Goal: Task Accomplishment & Management: Manage account settings

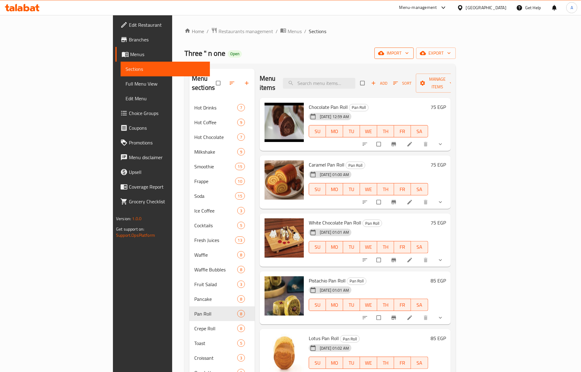
click at [408, 53] on span "import" at bounding box center [393, 53] width 29 height 8
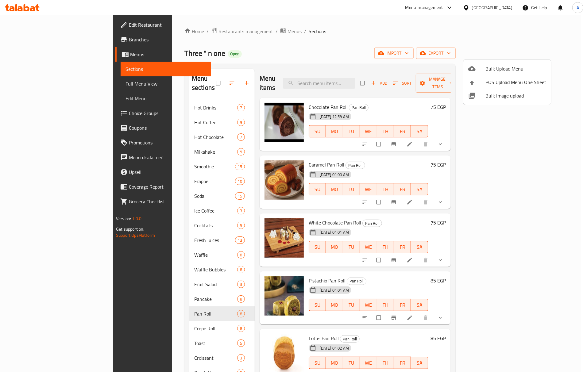
click at [500, 96] on span "Bulk Image upload" at bounding box center [515, 95] width 61 height 7
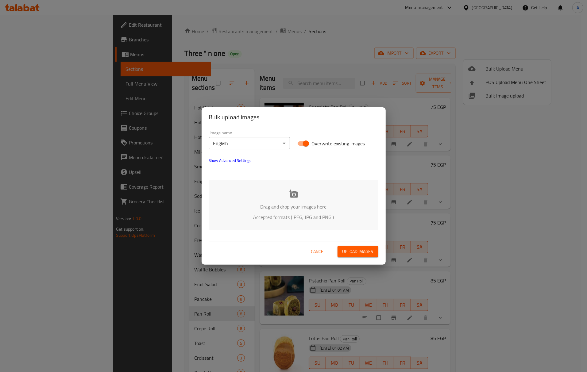
click at [311, 197] on div "Drag and drop your images here Accepted formats (JPEG, JPG and PNG )" at bounding box center [293, 205] width 169 height 50
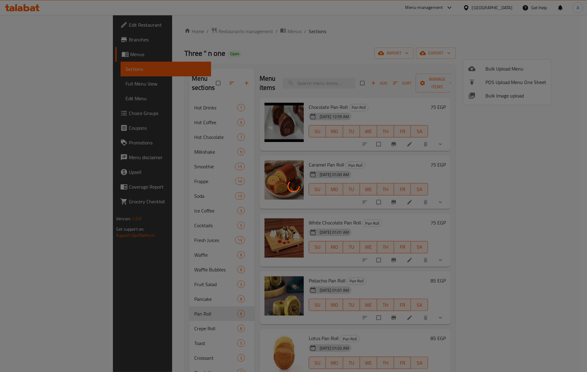
click at [274, 137] on div at bounding box center [293, 186] width 587 height 372
click at [61, 29] on div at bounding box center [293, 186] width 587 height 372
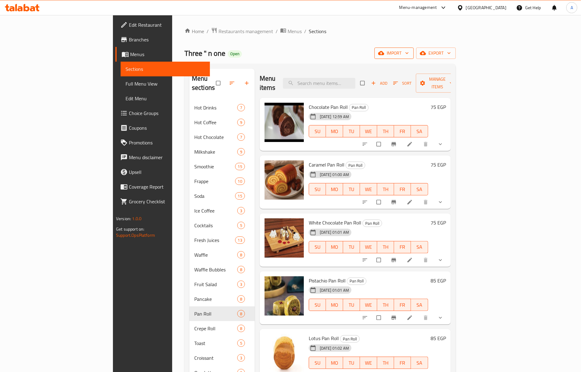
click at [408, 56] on span "import" at bounding box center [393, 53] width 29 height 8
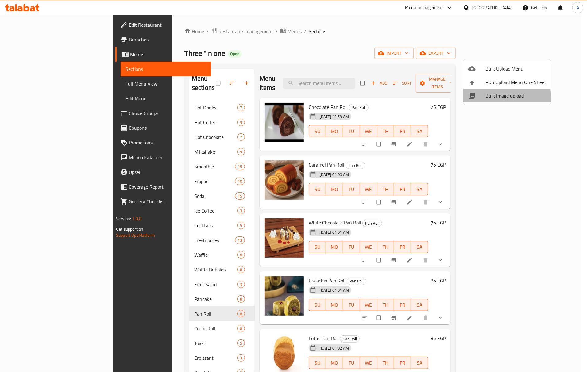
click at [489, 97] on span "Bulk Image upload" at bounding box center [515, 95] width 61 height 7
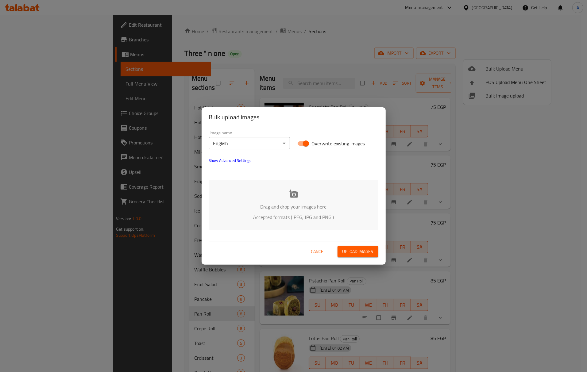
click at [285, 203] on p "Drag and drop your images here" at bounding box center [293, 206] width 151 height 7
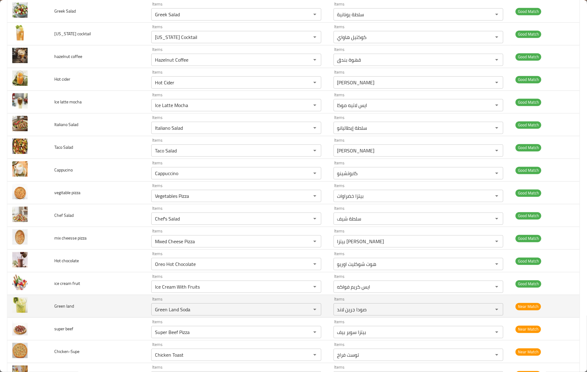
scroll to position [245, 0]
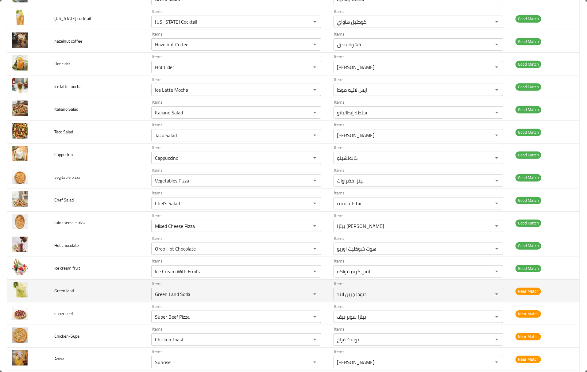
click at [97, 295] on td "Green land" at bounding box center [97, 291] width 97 height 23
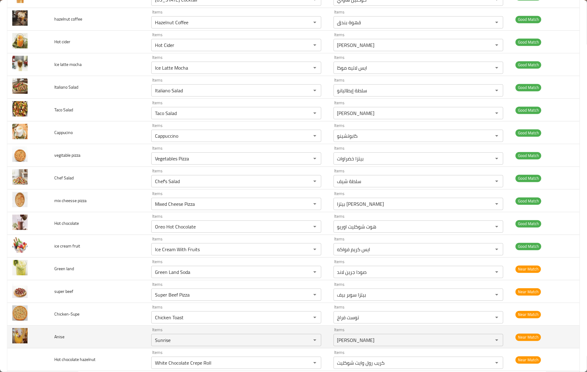
scroll to position [286, 0]
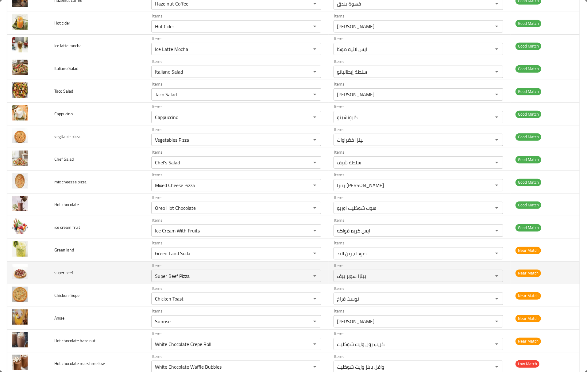
click at [111, 284] on td "super beef" at bounding box center [97, 273] width 97 height 23
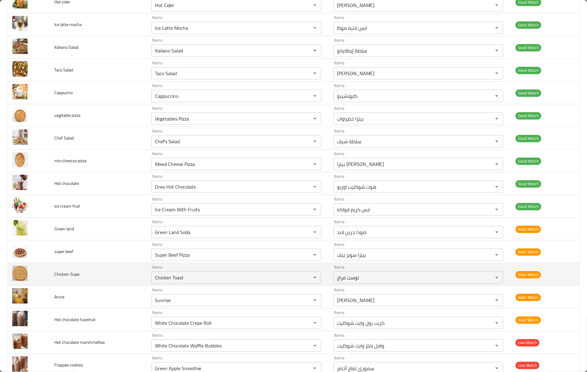
scroll to position [327, 0]
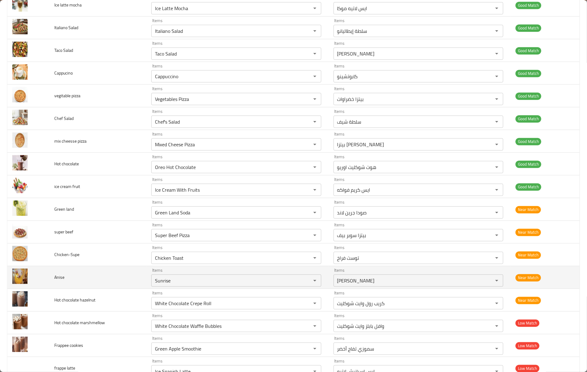
click at [56, 278] on span "Anise" at bounding box center [59, 277] width 10 height 8
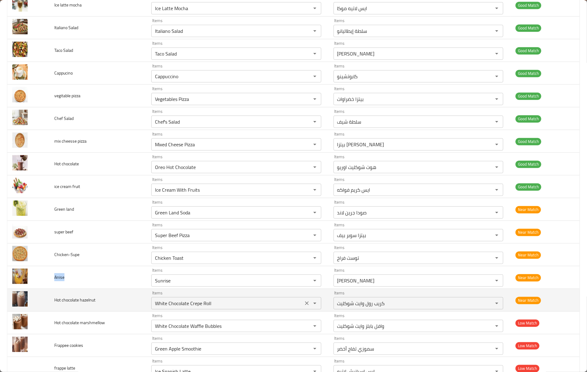
copy span "Anise"
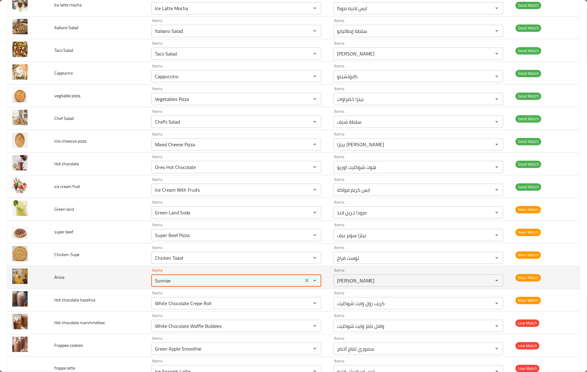
drag, startPoint x: 179, startPoint y: 282, endPoint x: 105, endPoint y: 280, distance: 73.9
click at [105, 280] on tr "Anise Items Sunrise Items Items صن رايز Items Near Match" at bounding box center [293, 277] width 572 height 23
paste input "An"
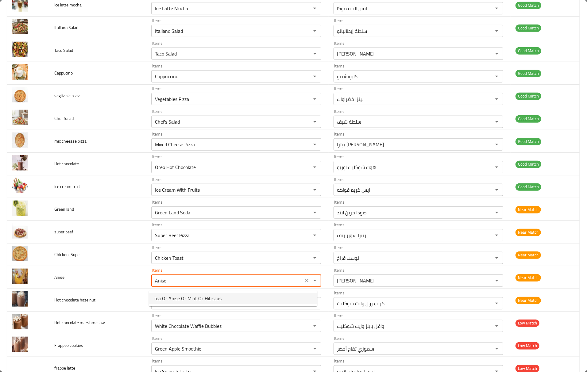
click at [238, 300] on li "Tea Or Anise Or Mint Or Hibiscus" at bounding box center [233, 298] width 168 height 11
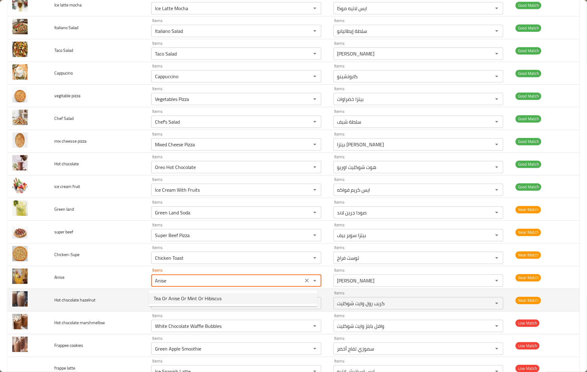
type input "Tea Or Anise Or Mint Or Hibiscus"
type input "شاي او ينسون او نعناع او كركديه"
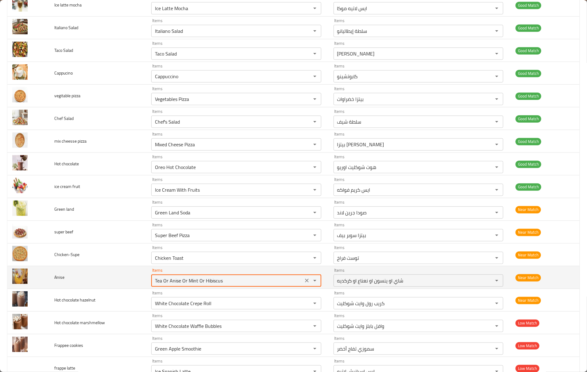
click at [154, 283] on input "Tea Or Anise Or Mint Or Hibiscus" at bounding box center [227, 280] width 148 height 9
click at [155, 284] on input "Tea Or Anise Or Mint Or Hibiscus" at bounding box center [227, 280] width 148 height 9
click at [156, 284] on input "Tea Or Anise Or Mint Or Hibiscus" at bounding box center [227, 280] width 148 height 9
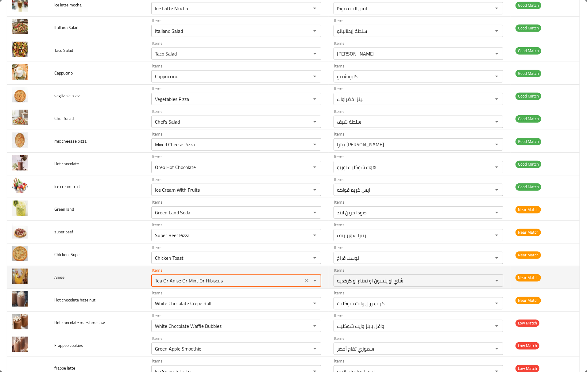
click at [156, 284] on input "Tea Or Anise Or Mint Or Hibiscus" at bounding box center [227, 280] width 148 height 9
type input "Tea Or Anise Or Mint Or Hibiscus"
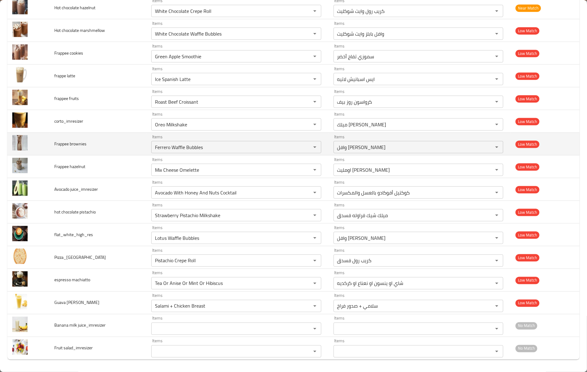
scroll to position [424, 0]
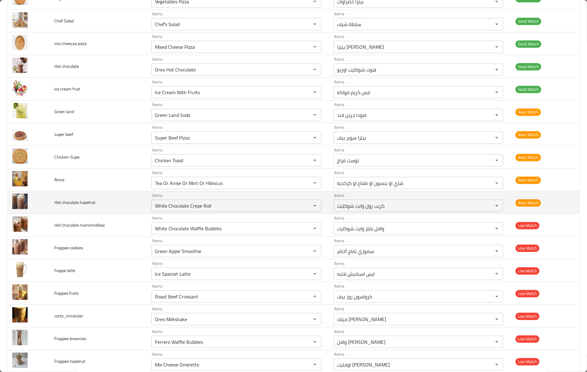
click at [99, 196] on td "Hot chocolate hazelnut" at bounding box center [97, 202] width 97 height 23
click at [61, 204] on span "Hot chocolate hazelnut" at bounding box center [74, 202] width 41 height 8
click at [58, 205] on span "Hot chocolate hazelnut" at bounding box center [74, 202] width 41 height 8
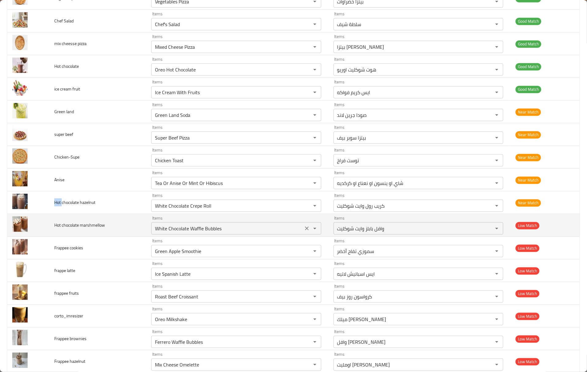
copy span "Hot"
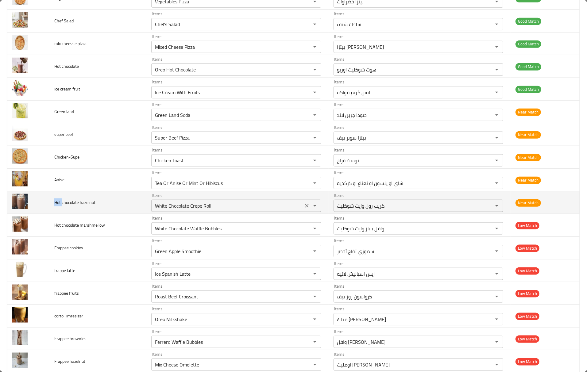
click at [200, 202] on div "White Chocolate Crepe Roll Items" at bounding box center [236, 206] width 170 height 12
paste hazelnut "Hot"
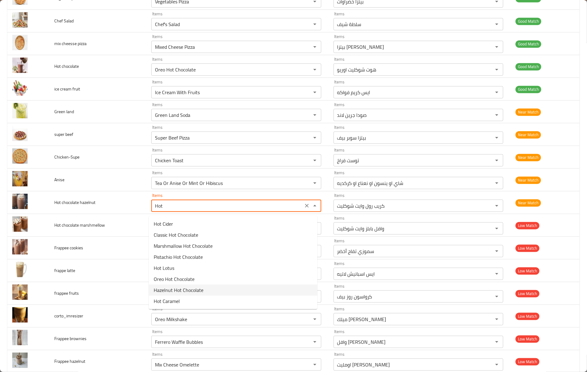
click at [195, 291] on span "Hazelnut Hot Chocolate" at bounding box center [179, 289] width 50 height 7
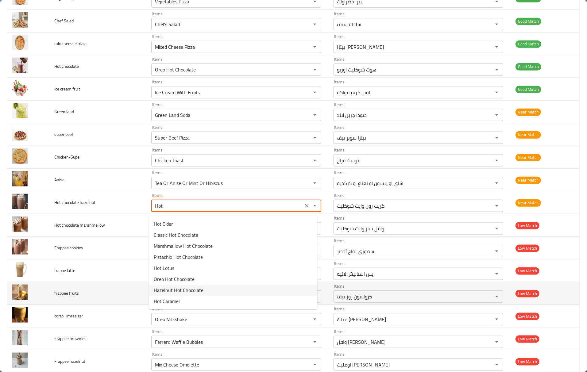
type hazelnut "Hazelnut Hot Chocolate"
type hazelnut-ar "هوت شوكليت بندق"
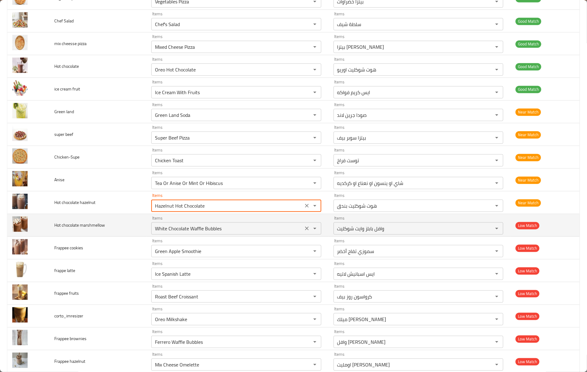
type hazelnut "Hazelnut Hot Chocolate"
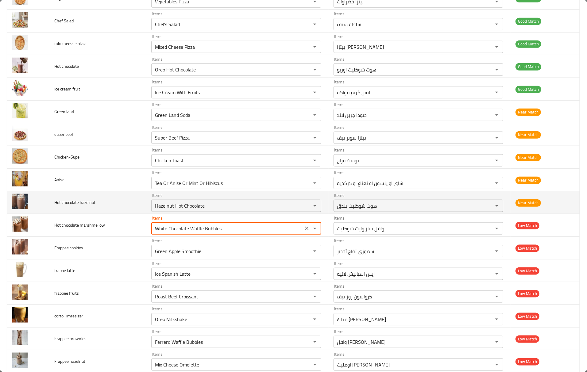
drag, startPoint x: 245, startPoint y: 231, endPoint x: 68, endPoint y: 213, distance: 177.8
click at [68, 213] on tbody "caramel coffee Items Caramel Coffee Items Items قهوة كراميل Items Good Match Ch…" at bounding box center [293, 111] width 572 height 885
paste marshmellow "Hot"
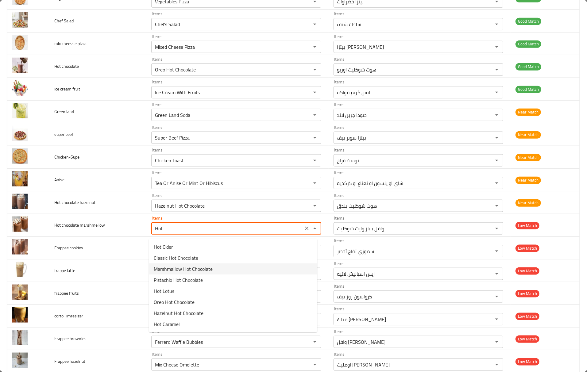
click at [214, 269] on marshmellow-option-2 "Marshmallow Hot Chocolate" at bounding box center [233, 268] width 168 height 11
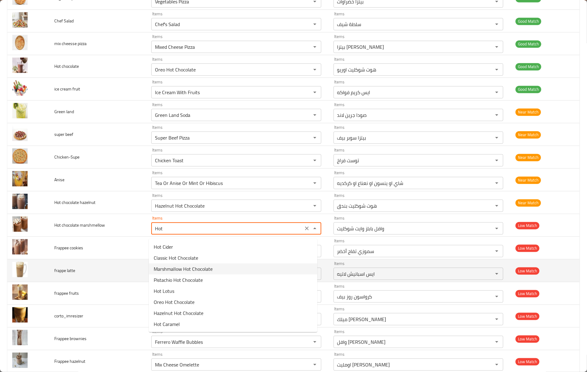
type marshmellow "Marshmallow Hot Chocolate"
type marshmellow-ar "هوت [PERSON_NAME]"
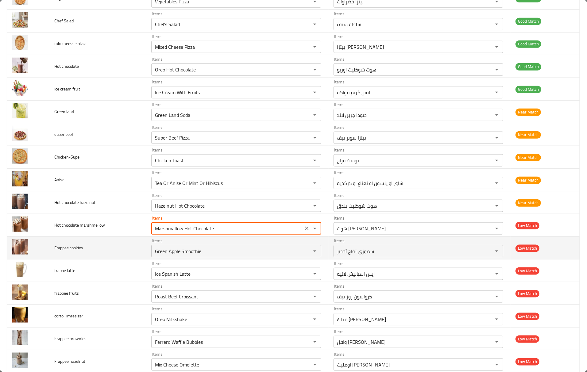
type marshmellow "Marshmallow Hot Chocolate"
click at [56, 251] on span "Frappee cookies" at bounding box center [68, 248] width 29 height 8
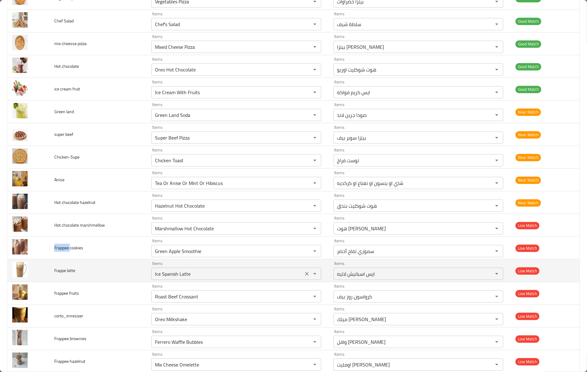
copy span "Frappee"
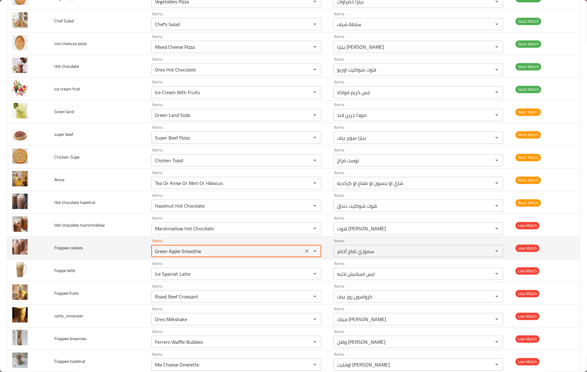
drag, startPoint x: 226, startPoint y: 253, endPoint x: 91, endPoint y: 245, distance: 134.5
click at [91, 245] on tr "Frappee cookies Items Green Apple Smoothie Items Items سموزي تفاح أخضر Items Lo…" at bounding box center [293, 248] width 572 height 23
paste cookies "Frappee"
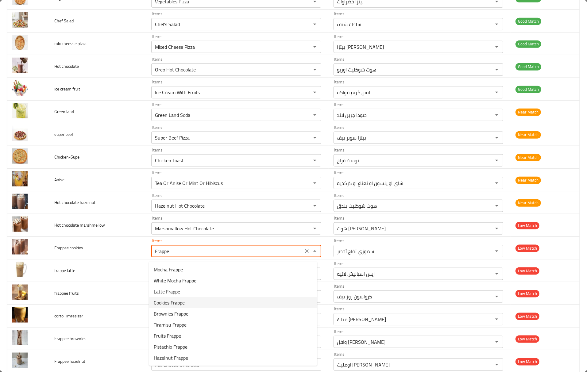
click at [194, 303] on cookies-option-3 "Cookies Frappe" at bounding box center [233, 302] width 168 height 11
type cookies "Cookies Frappe"
type cookies-ar "فرابيه كوكيز"
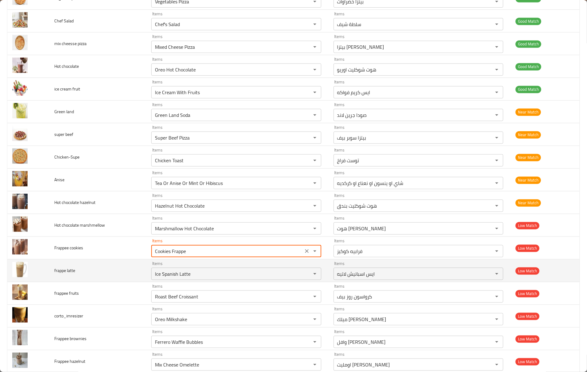
type cookies "Cookies Frappe"
click at [82, 270] on td "frappe latte" at bounding box center [97, 270] width 97 height 23
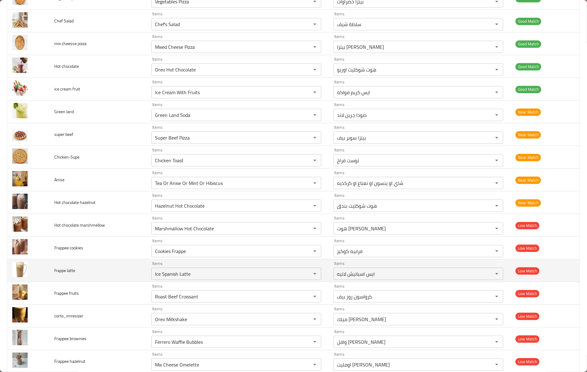
click at [57, 271] on span "frappe latte" at bounding box center [64, 270] width 21 height 8
copy span "frappe"
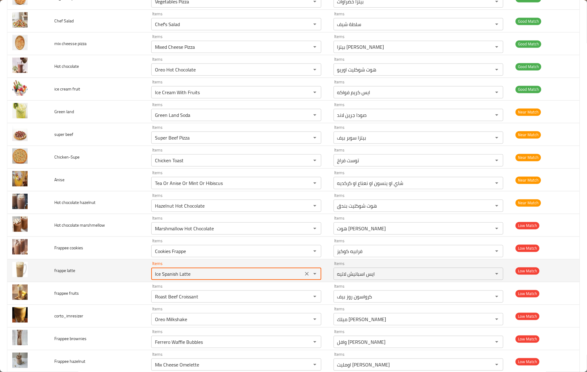
drag, startPoint x: 246, startPoint y: 280, endPoint x: 64, endPoint y: 271, distance: 181.4
click at [64, 271] on tr "frappe latte Items Ice Spanish Latte Items Items ايس اسبانيش لاتيه Items Low Ma…" at bounding box center [293, 270] width 572 height 23
paste latte "frapp"
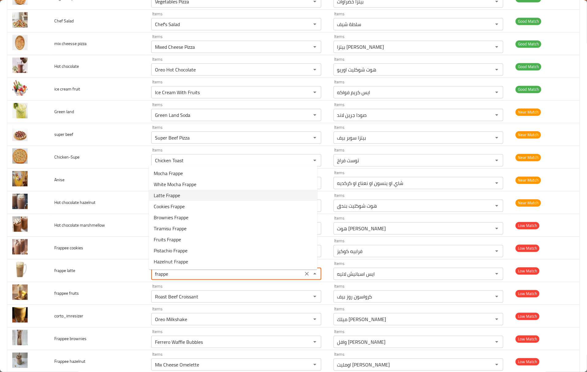
click at [190, 197] on latte-option-2 "Latte Frappe" at bounding box center [233, 195] width 168 height 11
type latte "Latte Frappe"
type latte-ar "فرابيه لاتيه"
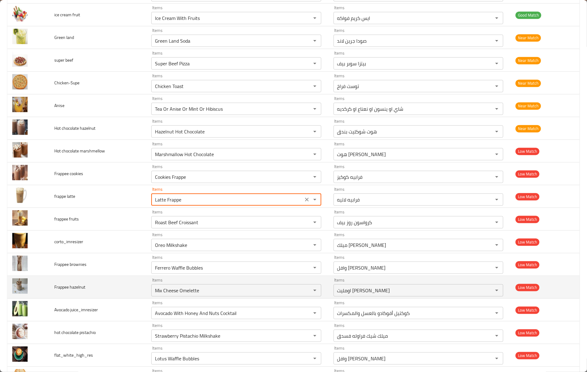
scroll to position [506, 0]
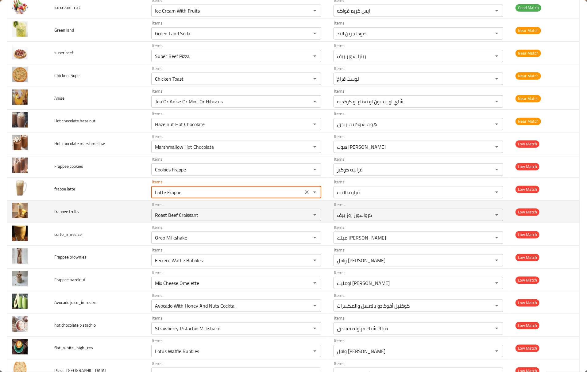
type latte "Latte Frappe"
click at [61, 216] on span "frappee fruits" at bounding box center [66, 212] width 25 height 8
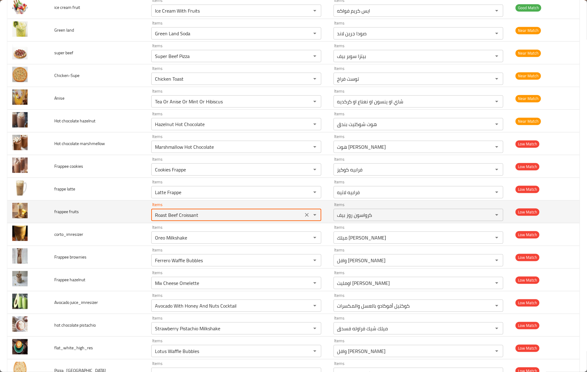
drag, startPoint x: 207, startPoint y: 219, endPoint x: 138, endPoint y: 218, distance: 69.0
click at [138, 218] on tr "frappee fruits Items Roast Beef Croissant Items Items كرواسون روز بيف Items Low…" at bounding box center [293, 212] width 572 height 23
paste fruits "frappe"
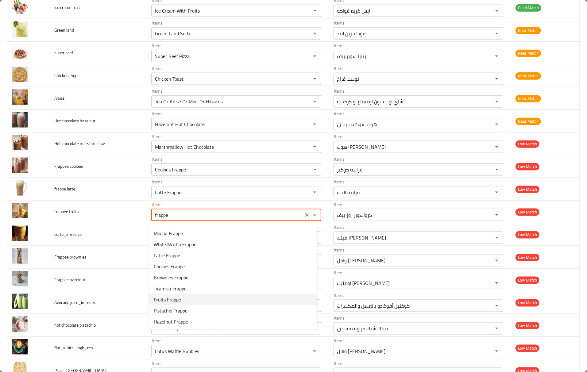
click at [180, 300] on span "Fruits Frappe" at bounding box center [167, 299] width 27 height 7
type fruits "Fruits Frappe"
type fruits-ar "فرابيه فواكه"
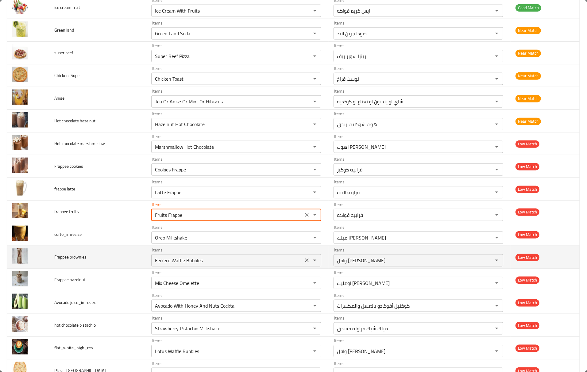
type fruits "Fruits Frappe"
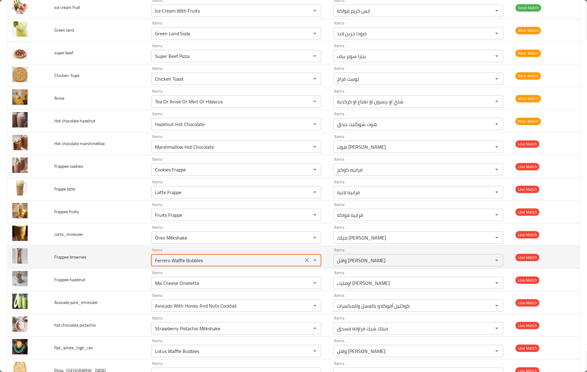
drag, startPoint x: 210, startPoint y: 264, endPoint x: 112, endPoint y: 257, distance: 98.4
click at [112, 257] on tr "Frappee brownies Items Ferrero Waffle Bubbles Items Items وافل بابلز فريرو Item…" at bounding box center [293, 257] width 572 height 23
paste brownies "frappe"
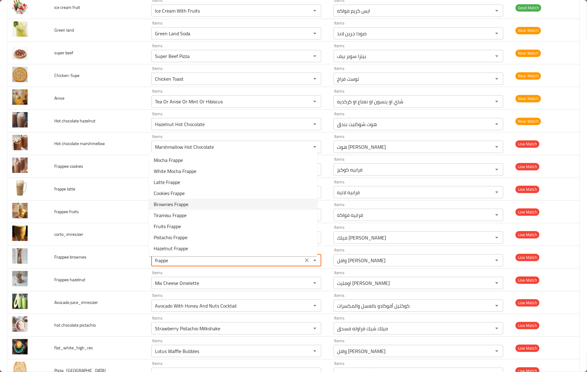
click at [186, 201] on span "Brownies Frappe" at bounding box center [171, 204] width 35 height 7
type brownies "Brownies Frappe"
type brownies-ar "[PERSON_NAME]"
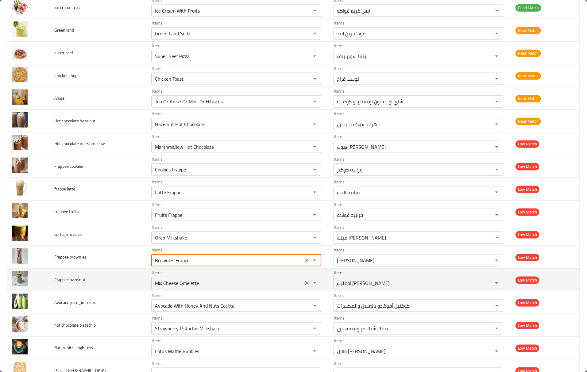
type brownies "Brownies Frappe"
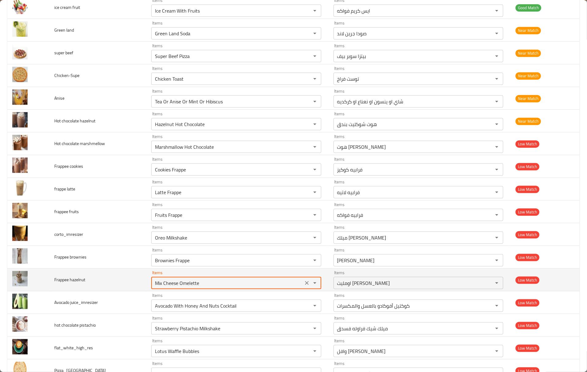
drag, startPoint x: 148, startPoint y: 279, endPoint x: 134, endPoint y: 279, distance: 13.8
click at [134, 279] on tr "Frappee hazelnut Items Mix Cheese Omelette Items Items اومليت ميكس تشيز Items L…" at bounding box center [293, 280] width 572 height 23
paste hazelnut "frapp"
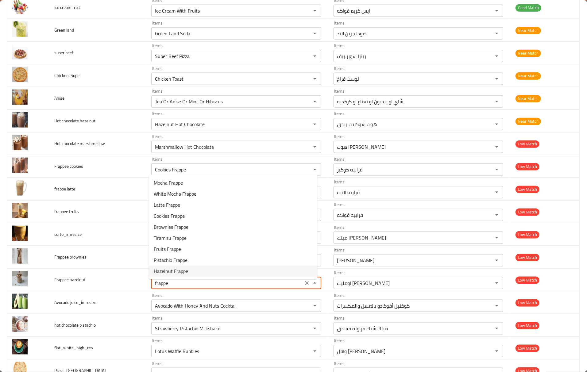
click at [180, 270] on span "Hazelnut Frappe" at bounding box center [171, 270] width 34 height 7
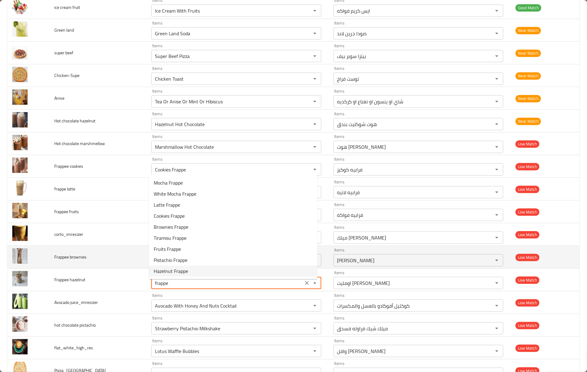
type hazelnut "Hazelnut Frappe"
type hazelnut-ar "فرابيه بندق"
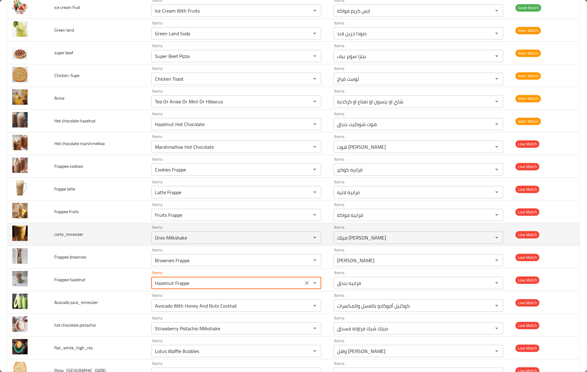
type hazelnut "Hazelnut Frappe"
click at [57, 238] on span "corto_imresizer" at bounding box center [68, 234] width 29 height 8
click at [58, 238] on span "corto_imresizer" at bounding box center [68, 234] width 29 height 8
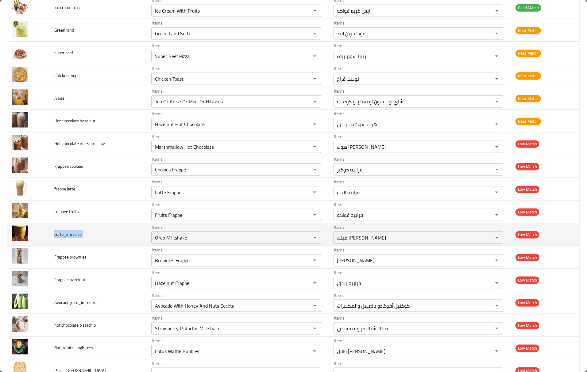
click at [61, 238] on span "corto_imresizer" at bounding box center [68, 234] width 29 height 8
drag, startPoint x: 63, startPoint y: 238, endPoint x: 48, endPoint y: 238, distance: 15.0
click at [48, 238] on tr "corto_imresizer Items [PERSON_NAME] Items Items ميلك شيك أوريو Items Low Match" at bounding box center [293, 234] width 572 height 23
copy tr "corto"
drag, startPoint x: 193, startPoint y: 242, endPoint x: 112, endPoint y: 232, distance: 80.9
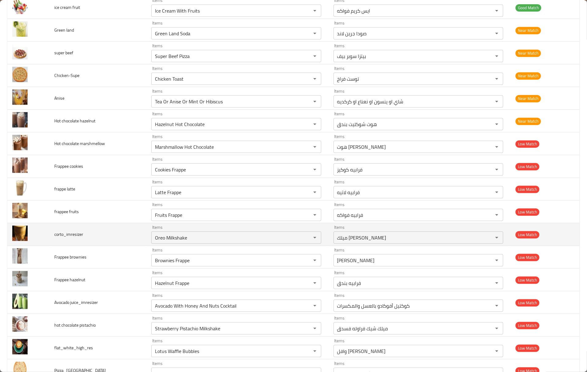
click at [113, 233] on tr "corto_imresizer Items [PERSON_NAME] Items Items ميلك شيك أوريو Items Low Match" at bounding box center [293, 234] width 572 height 23
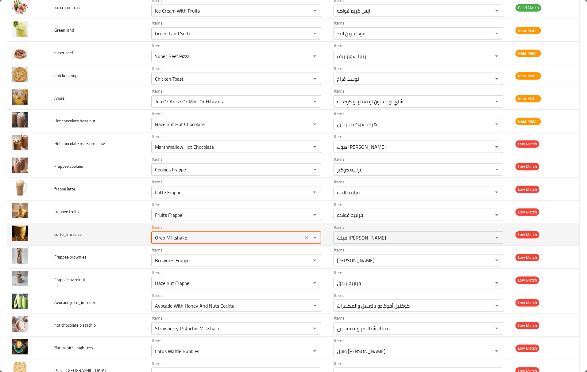
paste input "corto"
click at [161, 240] on input "corto" at bounding box center [227, 237] width 148 height 9
click at [162, 240] on input "corto" at bounding box center [227, 237] width 148 height 9
click at [174, 242] on input "corto" at bounding box center [227, 237] width 148 height 9
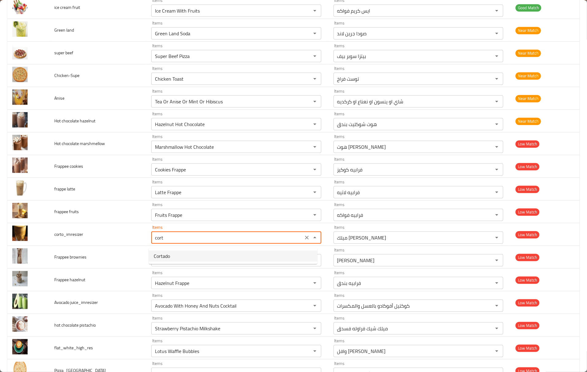
click at [181, 253] on li "Cortado" at bounding box center [233, 256] width 168 height 11
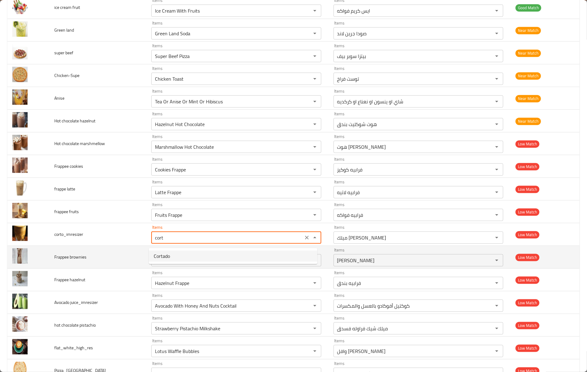
type input "Cortado"
type input "كورتادو"
type input "Cortado"
click at [134, 253] on td "Frappee brownies" at bounding box center [97, 257] width 97 height 23
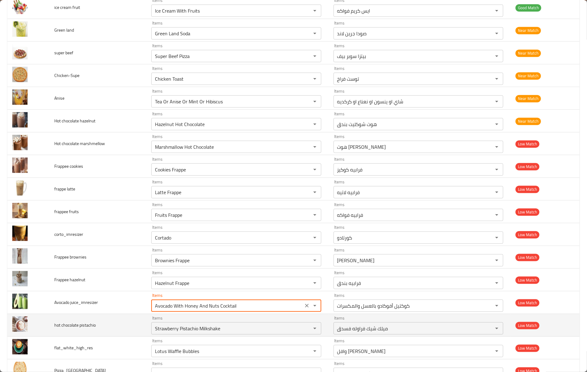
drag, startPoint x: 173, startPoint y: 311, endPoint x: 266, endPoint y: 318, distance: 93.8
click at [266, 318] on tbody "caramel coffee Items Caramel Coffee Items Items قهوة كراميل Items Good Match Ch…" at bounding box center [293, 30] width 572 height 885
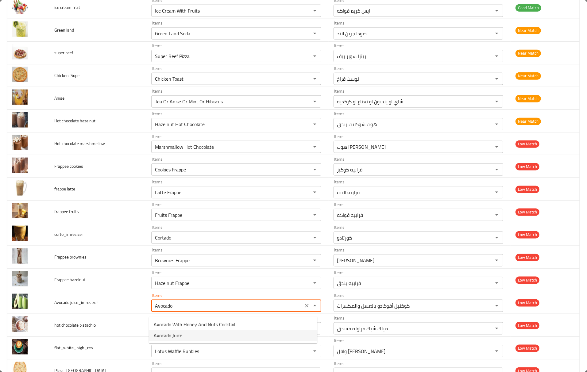
click at [168, 336] on span "Avocado Juice" at bounding box center [168, 335] width 29 height 7
type juice_imresizer "Avocado Juice"
type juice_imresizer-ar "عصير افوكادو"
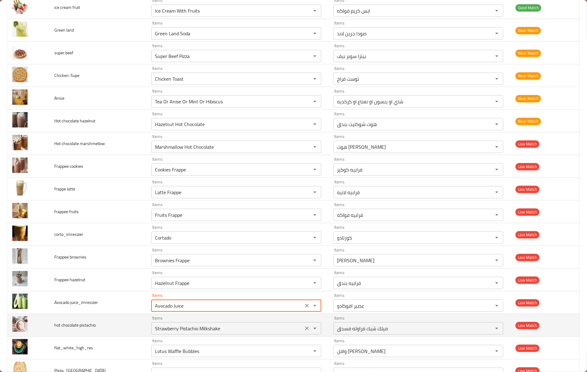
type juice_imresizer "Avocado Juice"
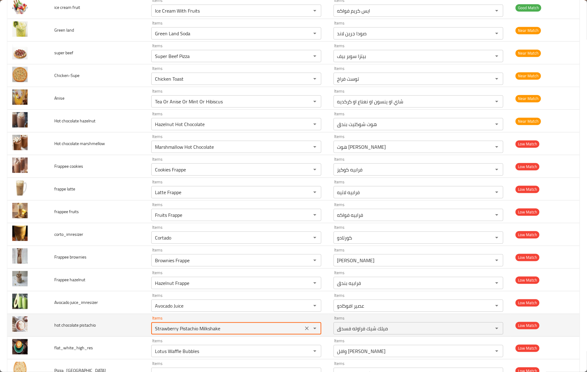
drag, startPoint x: 224, startPoint y: 334, endPoint x: 114, endPoint y: 319, distance: 110.5
click at [114, 319] on tr "hot chocolate pistachio Items Strawberry Pistachio Milkshake Items Items ميلك ش…" at bounding box center [293, 325] width 572 height 23
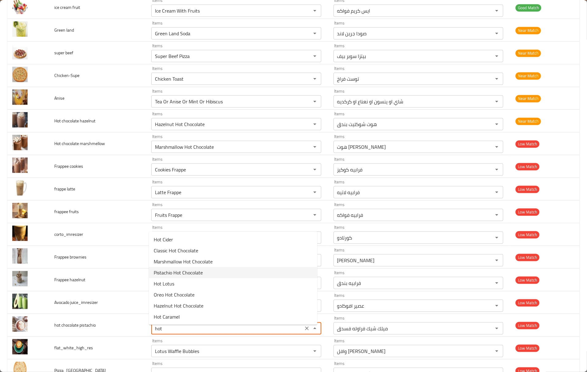
click at [194, 269] on span "Pistachio Hot Chocolate" at bounding box center [178, 272] width 49 height 7
type pistachio "Pistachio Hot Chocolate"
type pistachio-ar "هوت شوكليت بستاشيو"
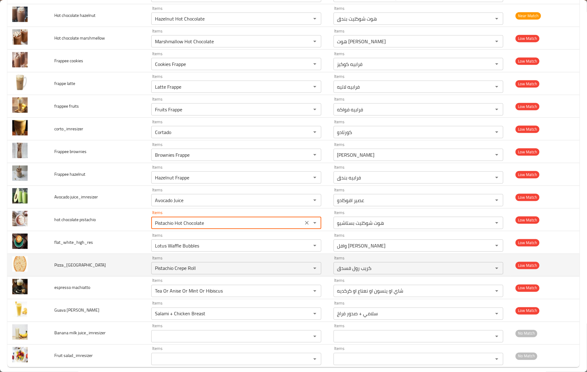
scroll to position [623, 0]
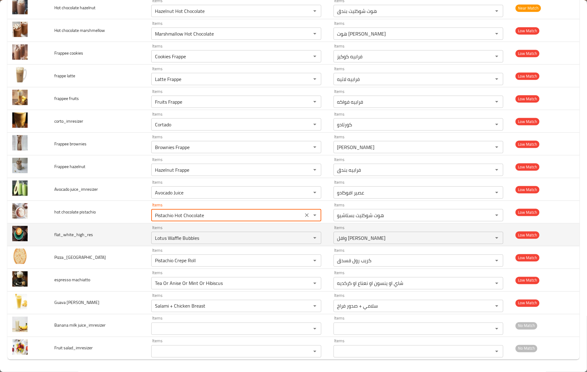
type pistachio "Pistachio Hot Chocolate"
click at [54, 236] on span "flat_white_high_res" at bounding box center [73, 235] width 39 height 8
click at [60, 232] on span "flat_white_high_res" at bounding box center [73, 235] width 39 height 8
drag, startPoint x: 60, startPoint y: 232, endPoint x: 30, endPoint y: 224, distance: 31.8
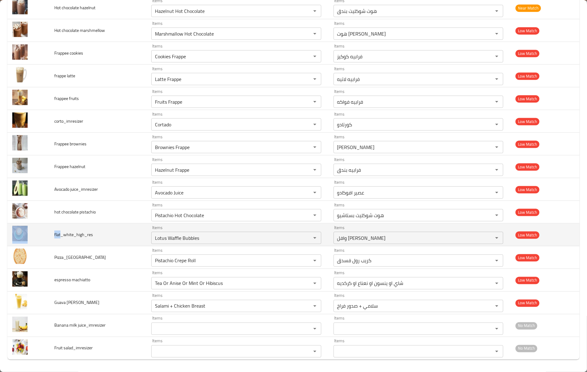
click at [30, 224] on tr "flat_white_high_res Items Lotus Waffle Bubbles Items Items وافل بابلز لوتس Item…" at bounding box center [293, 235] width 572 height 23
click at [45, 231] on td "enhanced table" at bounding box center [28, 235] width 42 height 23
click at [58, 234] on span "flat_white_high_res" at bounding box center [73, 235] width 39 height 8
drag, startPoint x: 57, startPoint y: 235, endPoint x: 44, endPoint y: 235, distance: 12.6
click at [44, 235] on tr "flat_white_high_res Items Lotus Waffle Bubbles Items Items وافل بابلز لوتس Item…" at bounding box center [293, 235] width 572 height 23
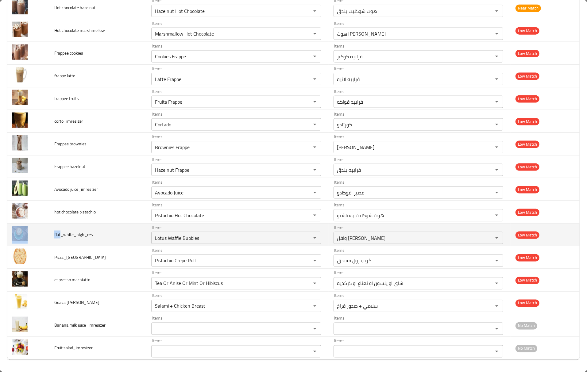
copy tr "flat"
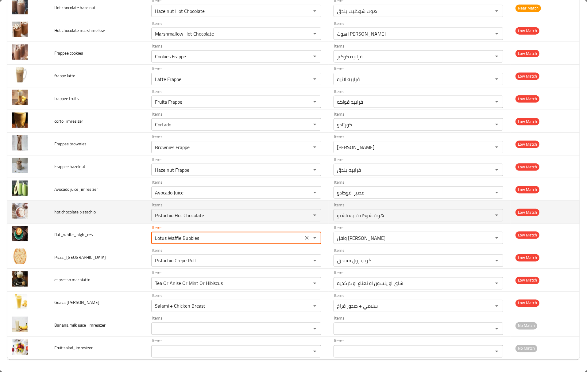
drag, startPoint x: 188, startPoint y: 237, endPoint x: 67, endPoint y: 222, distance: 122.3
paste input "flat"
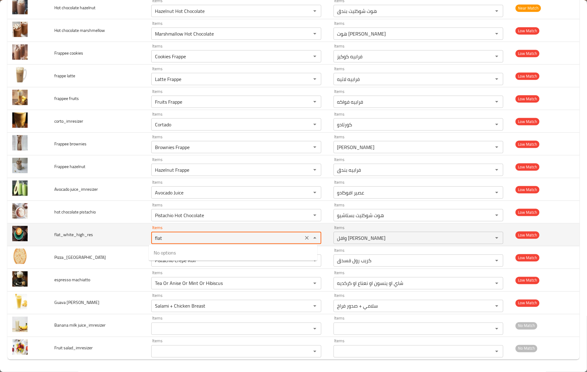
click at [161, 237] on input "flat" at bounding box center [227, 238] width 148 height 9
click at [160, 236] on input "flat" at bounding box center [227, 238] width 148 height 9
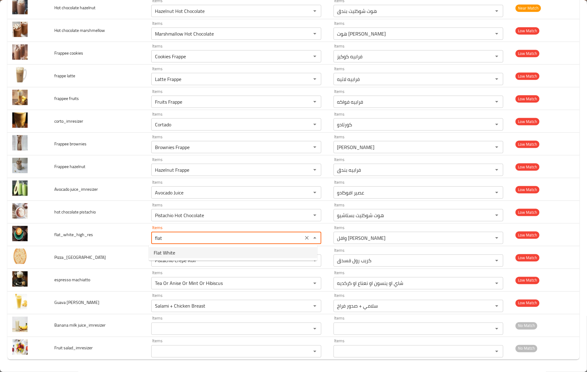
click at [164, 254] on span "Flat White" at bounding box center [164, 252] width 21 height 7
type input "Flat White"
type input "فلات وايت"
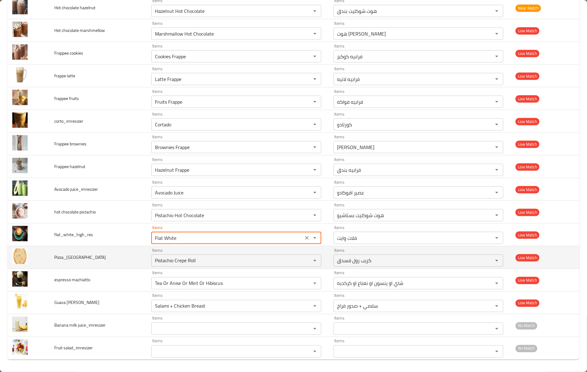
type input "Flat White"
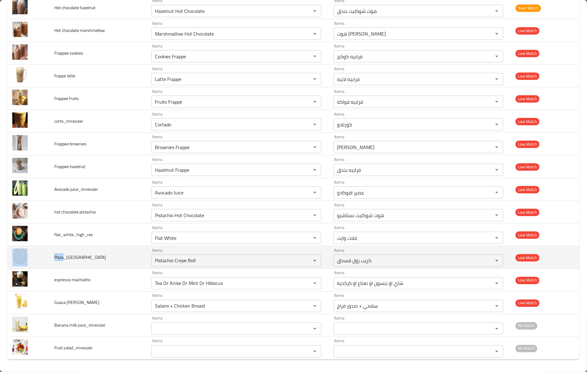
drag, startPoint x: 64, startPoint y: 256, endPoint x: 70, endPoint y: 261, distance: 7.5
click at [50, 258] on td "Pizza_[GEOGRAPHIC_DATA]" at bounding box center [97, 257] width 97 height 23
drag, startPoint x: 67, startPoint y: 256, endPoint x: 97, endPoint y: 258, distance: 30.7
click at [97, 258] on td "Pizza_[GEOGRAPHIC_DATA]" at bounding box center [97, 257] width 97 height 23
copy span "Margarheta"
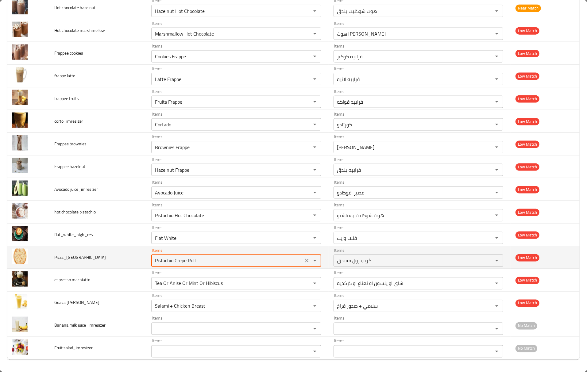
drag, startPoint x: 114, startPoint y: 246, endPoint x: 102, endPoint y: 248, distance: 12.1
click at [102, 248] on tr "Pizza_[GEOGRAPHIC_DATA] Items Pistachio Crepe Roll Items Items كريب رول فسدق It…" at bounding box center [293, 257] width 572 height 23
paste input "Margarheta"
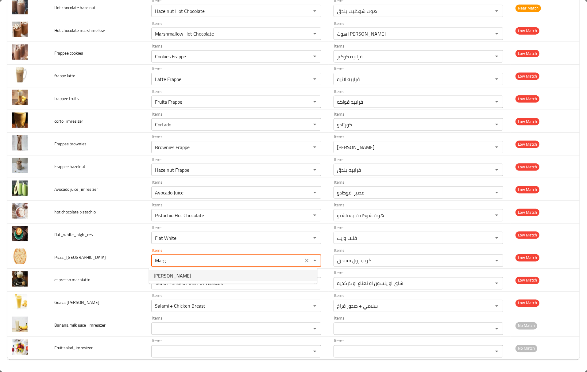
click at [184, 277] on span "[PERSON_NAME]" at bounding box center [172, 275] width 37 height 7
type input "[PERSON_NAME]"
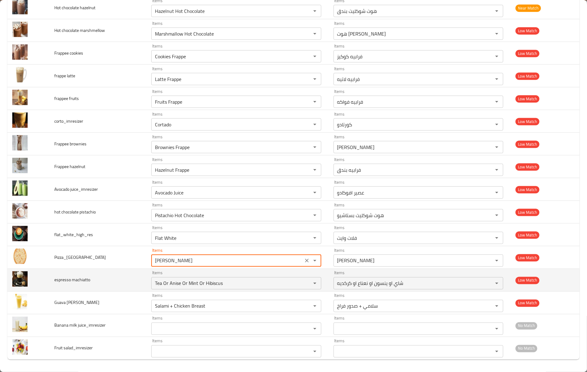
type input "[PERSON_NAME]"
click at [64, 278] on span "espresso machiatto" at bounding box center [72, 280] width 36 height 8
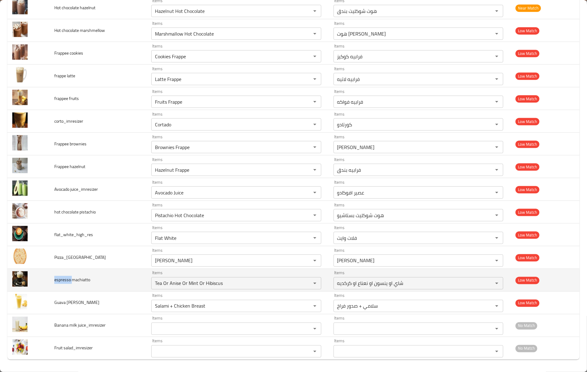
click at [64, 278] on span "espresso machiatto" at bounding box center [72, 280] width 36 height 8
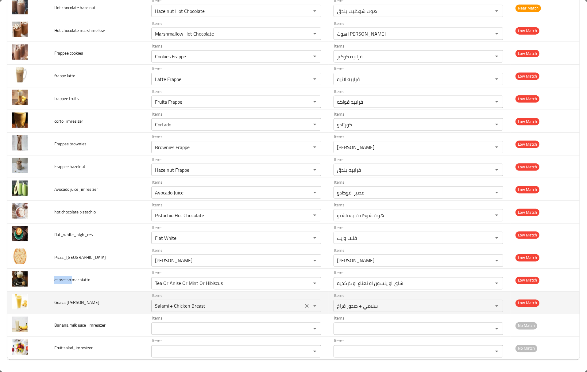
copy span "espresso"
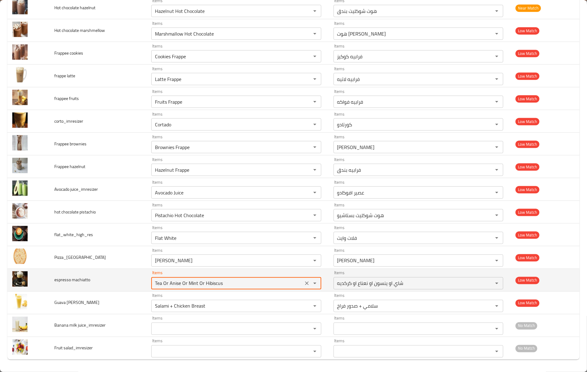
drag, startPoint x: 243, startPoint y: 284, endPoint x: 74, endPoint y: 276, distance: 169.1
click at [74, 276] on tr "espresso machiatto Items Tea Or Anise Or Mint Or Hibiscus Items Items شاي او ين…" at bounding box center [293, 280] width 572 height 23
paste machiatto "espresso"
click at [82, 285] on td "espresso machiatto" at bounding box center [97, 280] width 97 height 23
click at [78, 275] on td "espresso machiatto" at bounding box center [97, 280] width 97 height 23
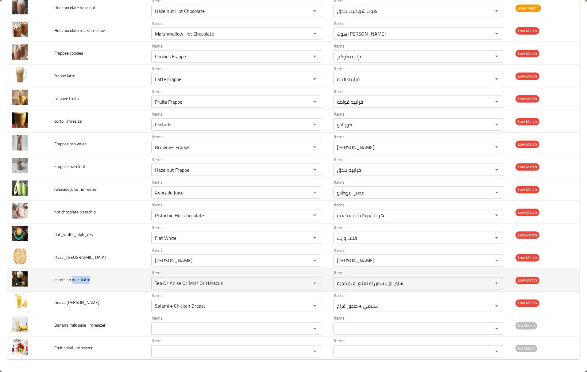
click at [78, 275] on td "espresso machiatto" at bounding box center [97, 280] width 97 height 23
click at [78, 278] on span "espresso machiatto" at bounding box center [72, 280] width 36 height 8
drag, startPoint x: 236, startPoint y: 284, endPoint x: 107, endPoint y: 273, distance: 129.3
click at [107, 273] on tr "espresso machiatto Items Tea Or Anise Or Mint Or Hibiscus Items Items شاي او ين…" at bounding box center [293, 280] width 572 height 23
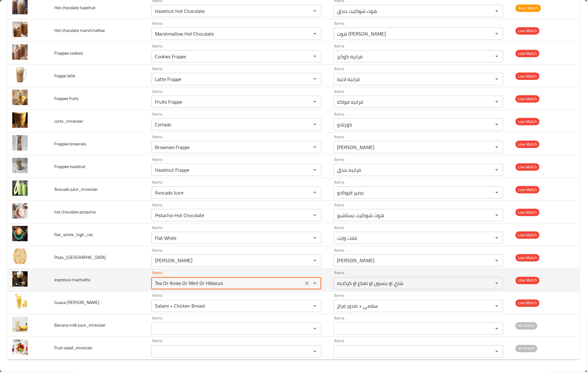
paste machiatto "machiatto"
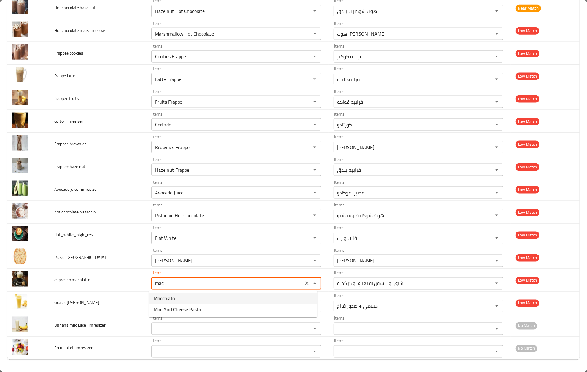
click at [175, 301] on machiatto-option-0 "Macchiato" at bounding box center [233, 298] width 168 height 11
type machiatto "Macchiato"
type machiatto-ar "ميكاتو"
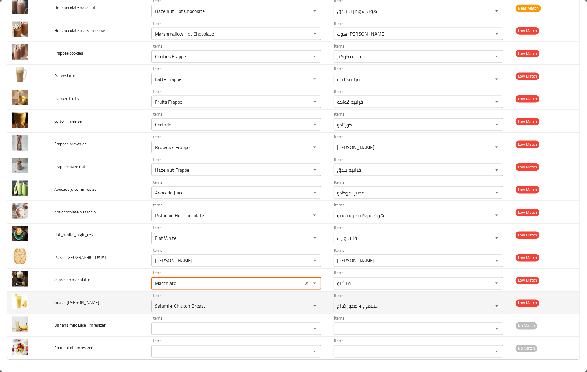
type machiatto "Macchiato"
click at [137, 297] on td "Guava [PERSON_NAME]" at bounding box center [97, 303] width 97 height 23
click at [59, 303] on span "Guava [PERSON_NAME]" at bounding box center [76, 303] width 45 height 8
copy span "Guava"
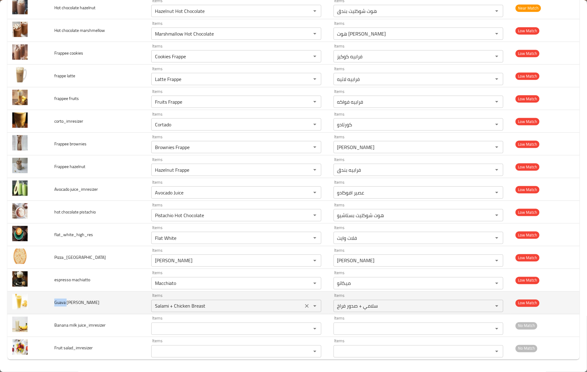
click at [205, 311] on div "Salami + Chicken Breast Items" at bounding box center [236, 306] width 170 height 12
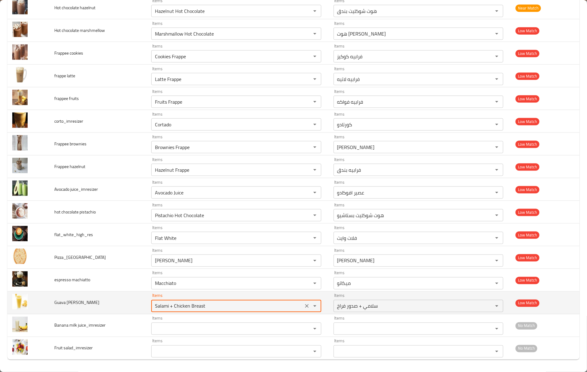
click at [205, 311] on div "Salami + Chicken Breast Items" at bounding box center [236, 306] width 170 height 12
paste Juice_imresizer "Guava"
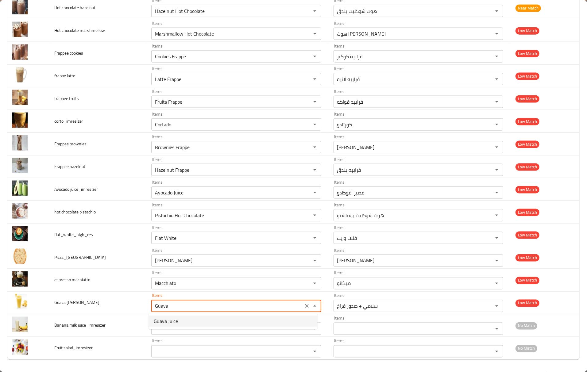
click at [178, 325] on Juice_imresizer-option-0 "Guava Juice" at bounding box center [233, 321] width 168 height 11
type Juice_imresizer "Guava Juice"
type Juice_imresizer-ar "عصير جوافة"
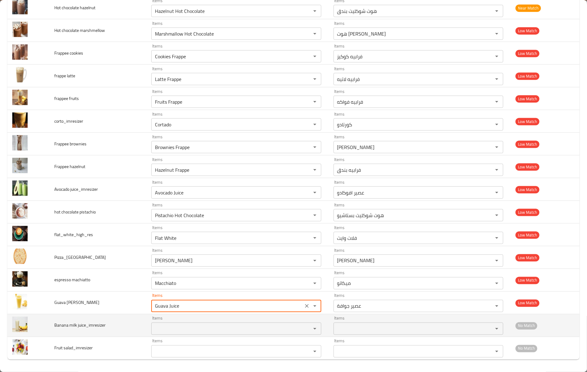
type Juice_imresizer "Guava Juice"
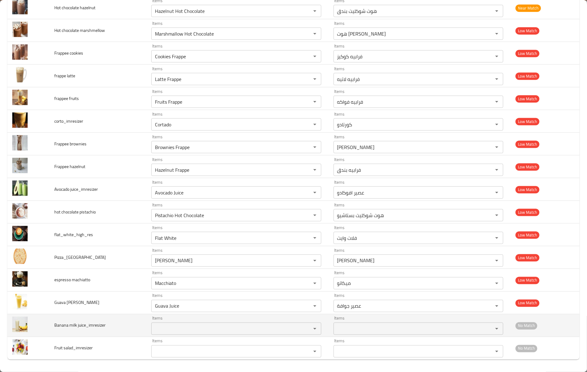
click at [57, 327] on span "Banana milk juice_imresizer" at bounding box center [79, 325] width 51 height 8
copy span "Banana"
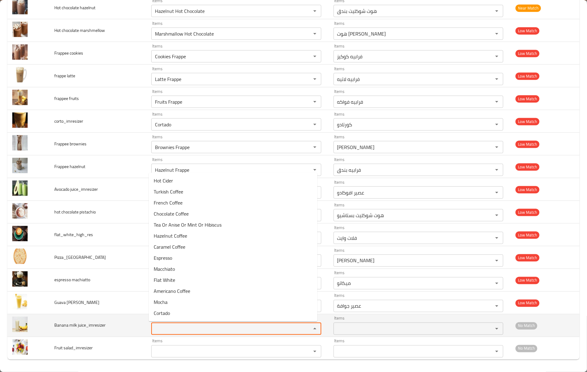
click at [224, 331] on juice_imresizer "Items" at bounding box center [227, 328] width 148 height 9
paste juice_imresizer "Banana"
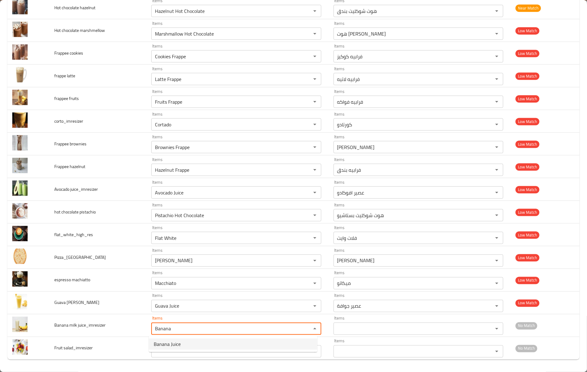
click at [178, 343] on span "Banana Juice" at bounding box center [167, 343] width 27 height 7
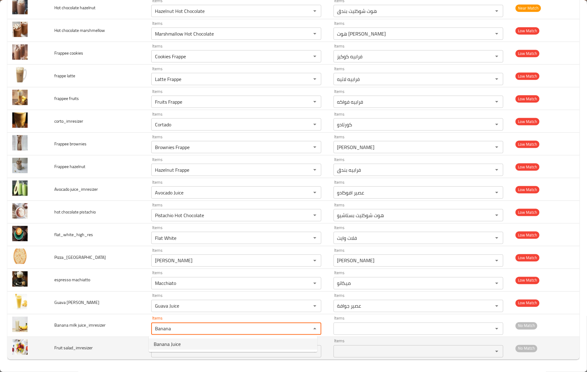
type juice_imresizer "Banana Juice"
type juice_imresizer-ar "عصير موز"
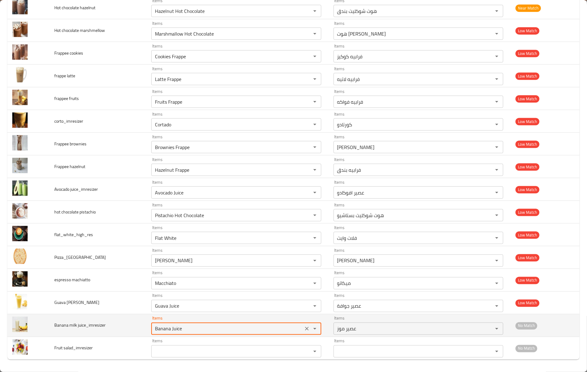
click at [178, 327] on juice_imresizer "Banana Juice" at bounding box center [227, 328] width 148 height 9
click at [154, 330] on juice_imresizer "Banana" at bounding box center [227, 328] width 148 height 9
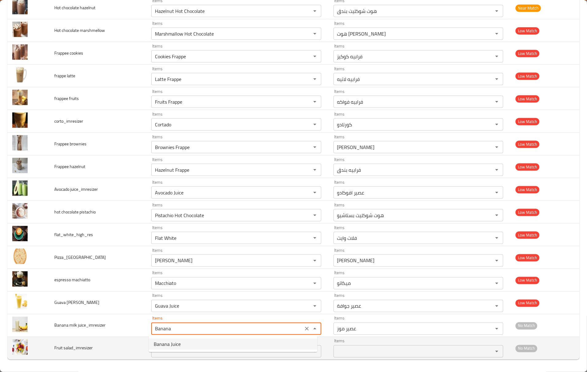
type juice_imresizer "Banana Juice"
click at [90, 355] on td "Fruit salad_imresizer" at bounding box center [97, 348] width 97 height 23
click at [53, 347] on td "Fruit salad_imresizer" at bounding box center [97, 348] width 97 height 23
click at [57, 347] on span "Fruit salad_imresizer" at bounding box center [73, 348] width 38 height 8
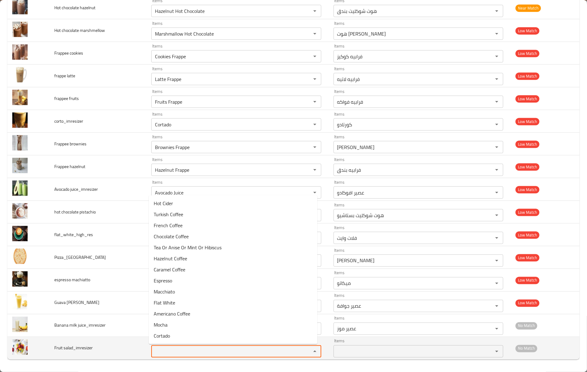
click at [211, 350] on salad_imresizer "Items" at bounding box center [227, 351] width 148 height 9
paste salad_imresizer "Fruit"
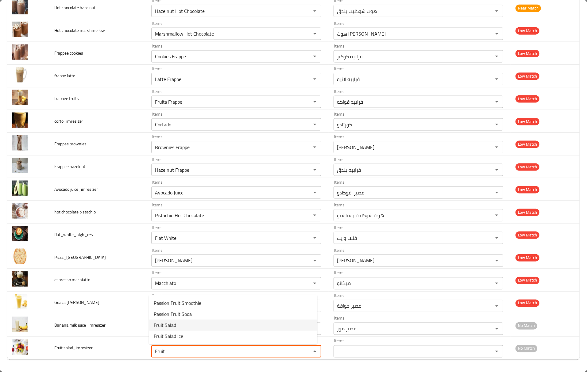
click at [175, 325] on span "Fruit Salad" at bounding box center [165, 324] width 22 height 7
type salad_imresizer "Fruit Salad"
type salad_imresizer-ar "فروت سلاد"
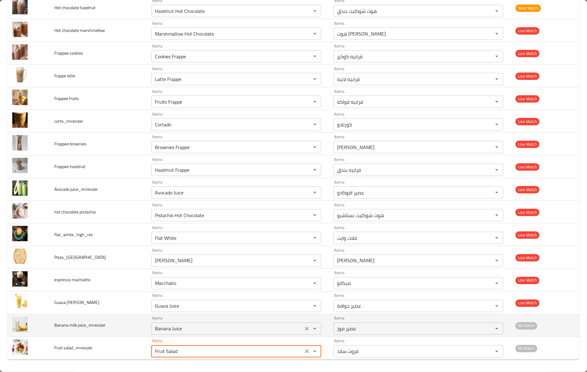
type salad_imresizer "Fruit Salad"
click at [168, 329] on juice_imresizer "Banana Juice" at bounding box center [227, 328] width 148 height 9
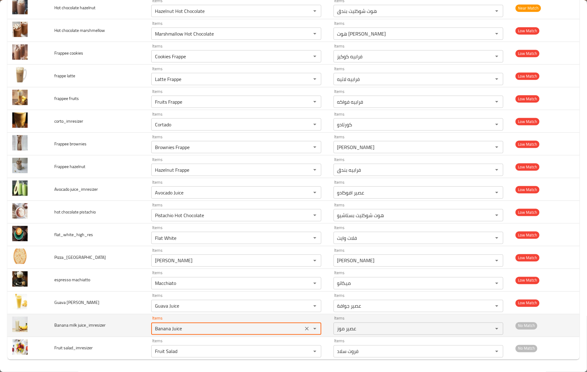
click at [168, 329] on juice_imresizer "Banana Juice" at bounding box center [227, 328] width 148 height 9
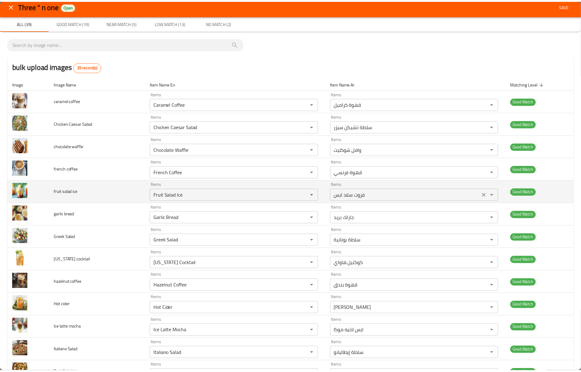
scroll to position [0, 0]
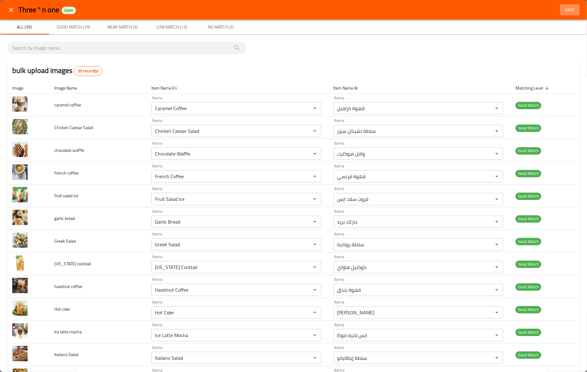
click at [562, 11] on span "Save" at bounding box center [569, 10] width 15 height 8
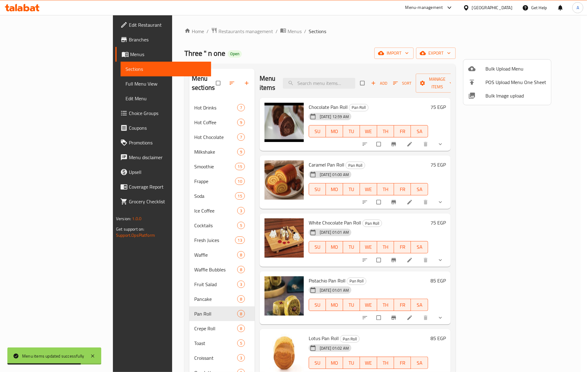
click at [196, 102] on div at bounding box center [293, 186] width 587 height 372
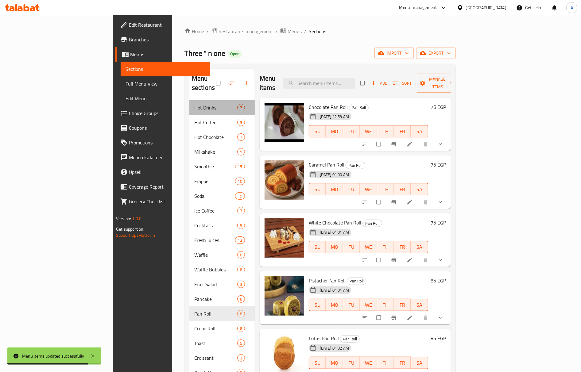
click at [196, 102] on div "Hot Drinks 7" at bounding box center [221, 107] width 65 height 15
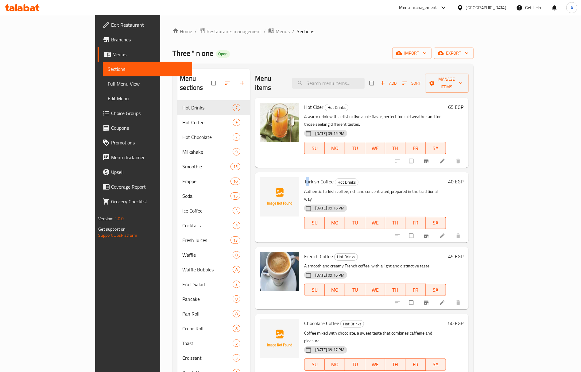
click at [304, 177] on span "Turkish Coffee" at bounding box center [318, 181] width 29 height 9
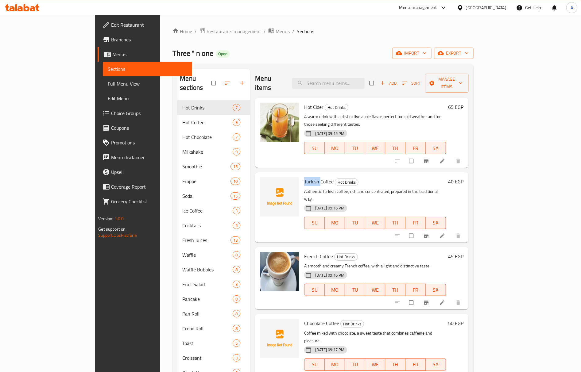
click at [304, 177] on span "Turkish Coffee" at bounding box center [318, 181] width 29 height 9
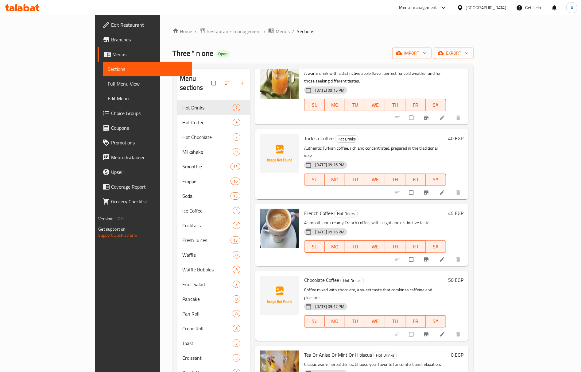
click at [304, 275] on span "Chocolate Coffee" at bounding box center [321, 279] width 35 height 9
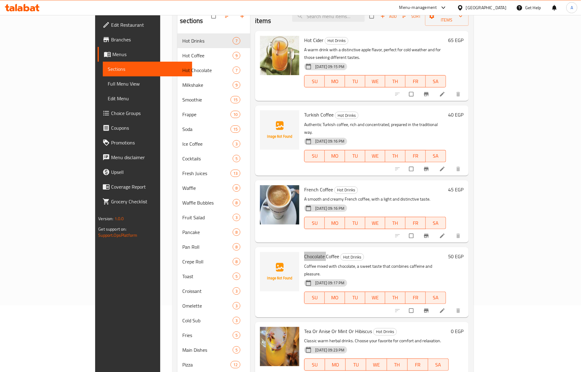
scroll to position [0, 0]
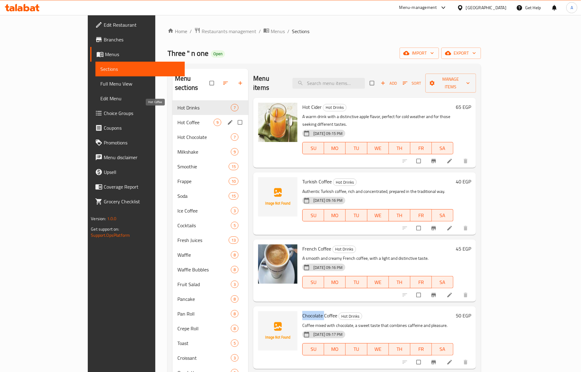
click at [177, 119] on span "Hot Coffee" at bounding box center [195, 122] width 36 height 7
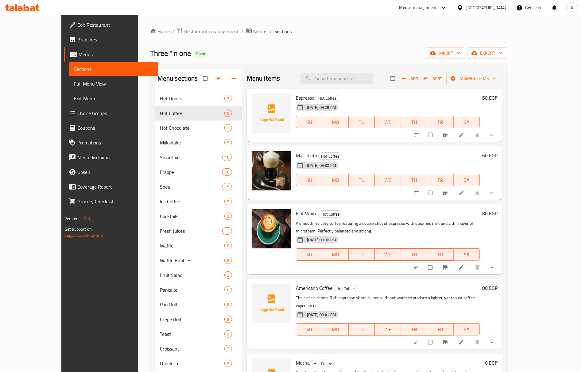
click at [296, 94] on span "Espresso" at bounding box center [305, 97] width 18 height 9
click at [296, 283] on span "Americano Coffee" at bounding box center [314, 287] width 36 height 9
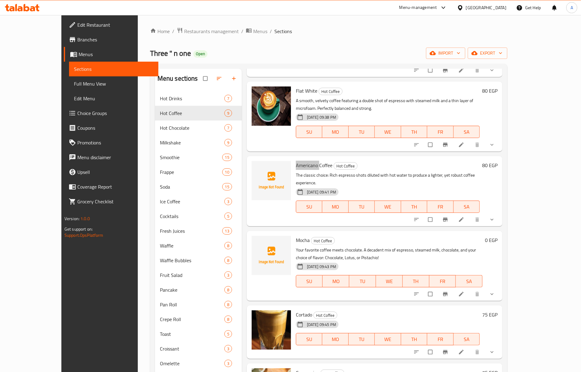
scroll to position [148, 0]
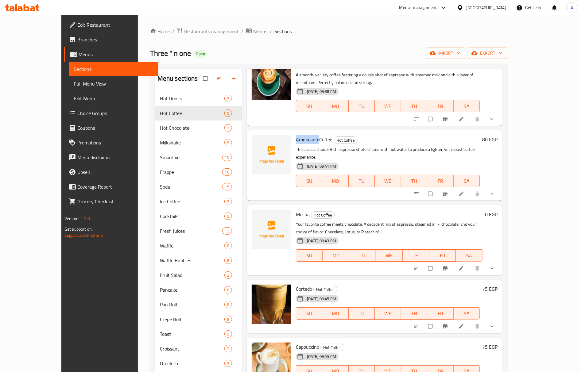
click at [296, 210] on span "Mocha" at bounding box center [303, 214] width 14 height 9
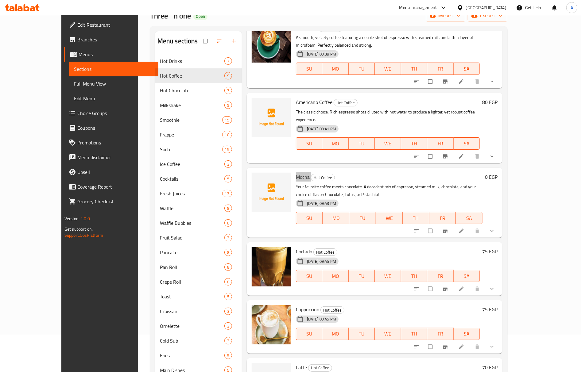
scroll to position [136, 0]
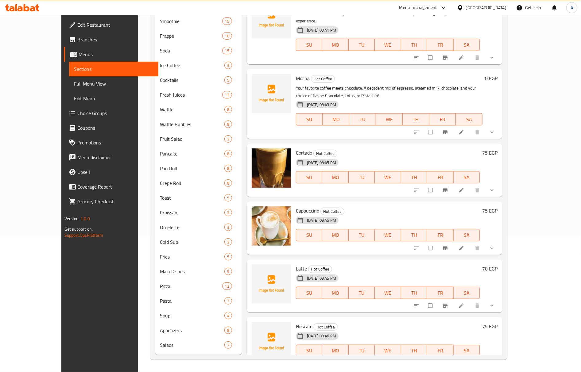
click at [296, 264] on span "Latte" at bounding box center [301, 268] width 11 height 9
click at [296, 322] on span "Nescafe" at bounding box center [304, 326] width 17 height 9
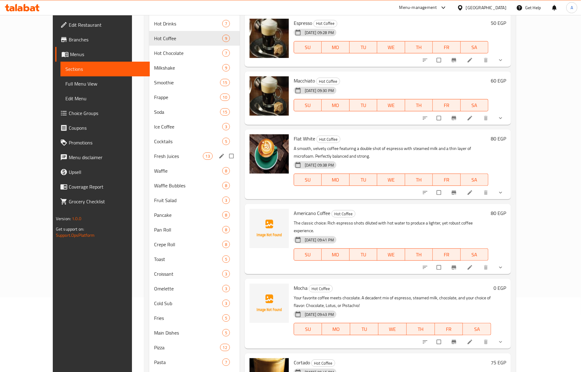
scroll to position [0, 0]
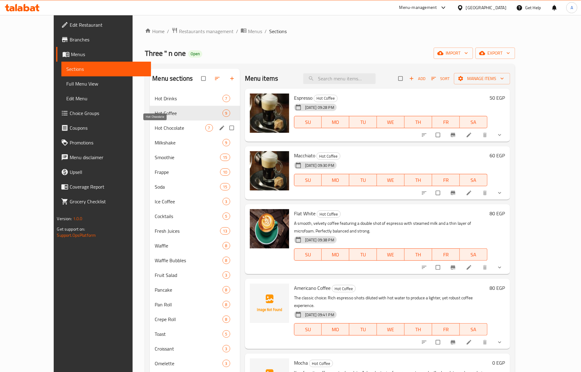
click at [157, 127] on span "Hot Chocolate" at bounding box center [180, 127] width 50 height 7
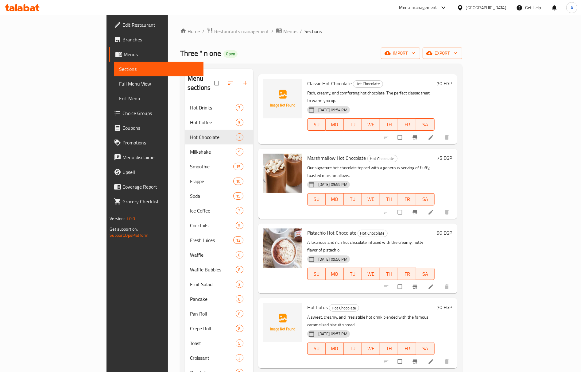
scroll to position [34, 0]
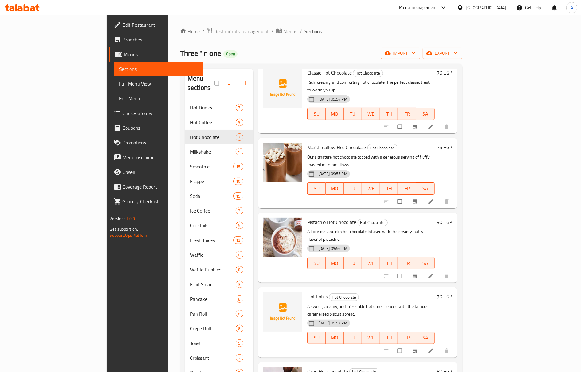
click at [307, 292] on span "Hot Lotus" at bounding box center [317, 296] width 21 height 9
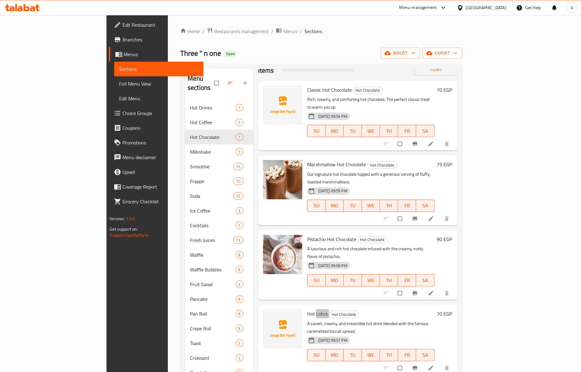
scroll to position [0, 0]
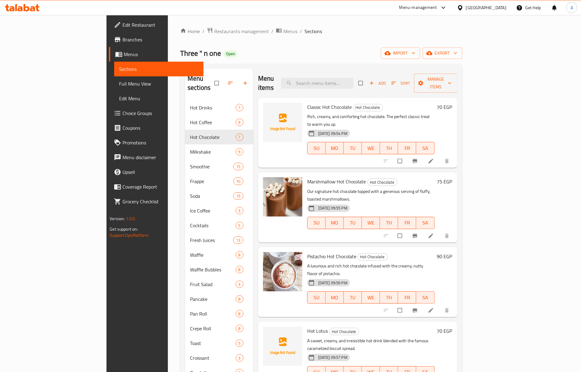
click at [307, 102] on span "Classic Hot Chocolate" at bounding box center [329, 106] width 44 height 9
click at [312, 102] on span "Classic Hot Chocolate" at bounding box center [329, 106] width 44 height 9
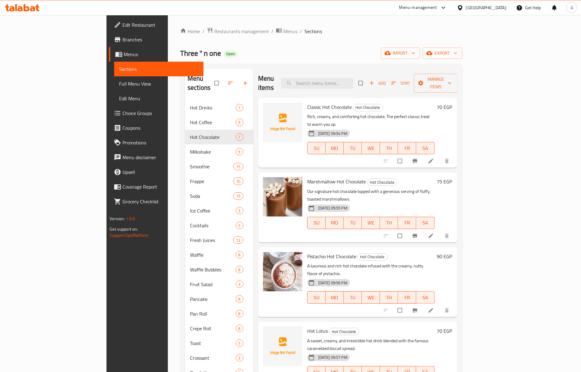
click at [307, 102] on span "Classic Hot Chocolate" at bounding box center [329, 106] width 44 height 9
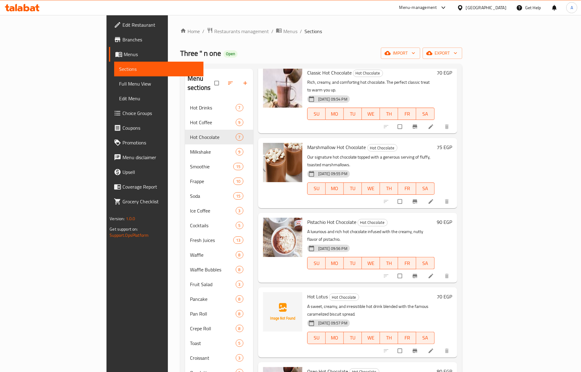
click at [307, 292] on span "Hot Lotus" at bounding box center [317, 296] width 21 height 9
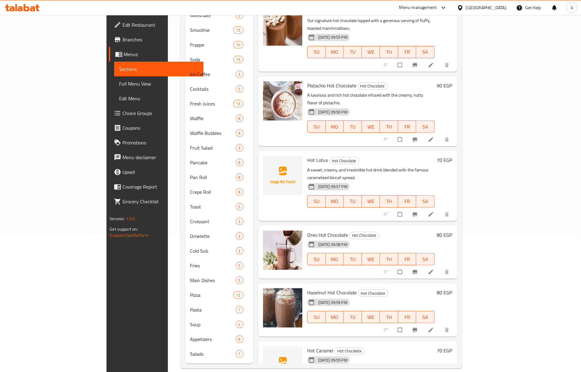
click at [307, 346] on span "Hot Caramel" at bounding box center [320, 350] width 26 height 9
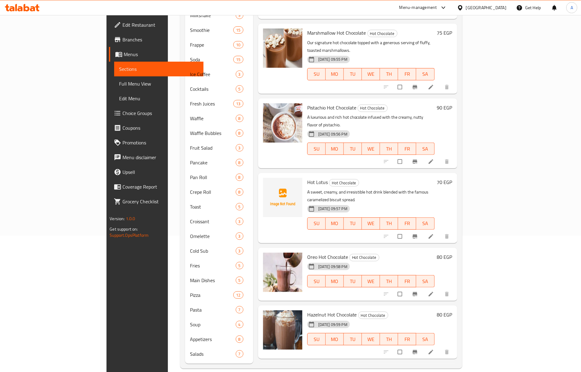
scroll to position [0, 0]
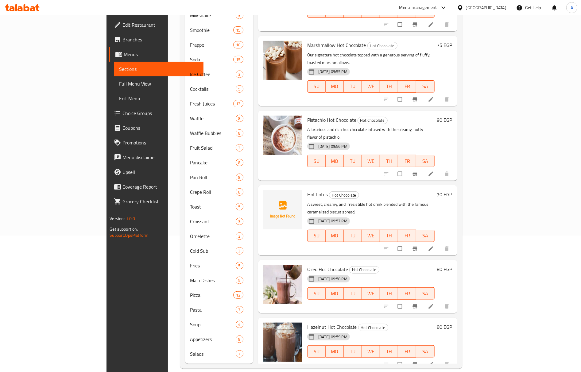
drag, startPoint x: 291, startPoint y: 162, endPoint x: 287, endPoint y: 162, distance: 4.0
click at [307, 190] on span "Hot Lotus" at bounding box center [317, 194] width 21 height 9
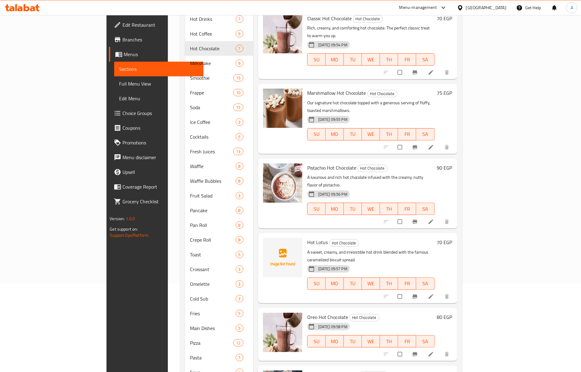
scroll to position [14, 0]
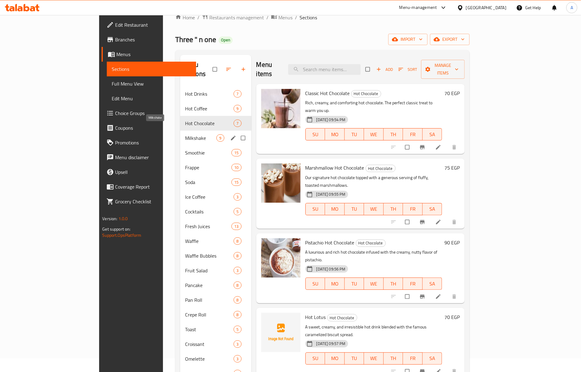
click at [185, 134] on span "Milkshake" at bounding box center [201, 137] width 32 height 7
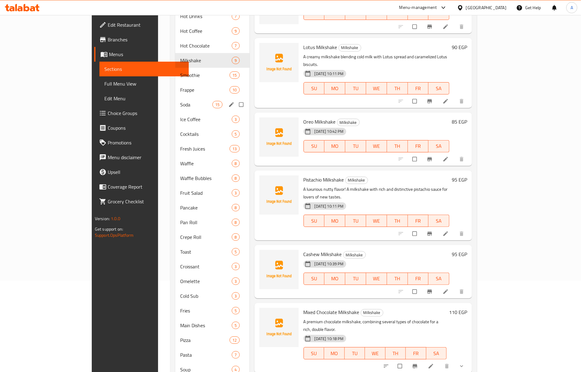
scroll to position [55, 0]
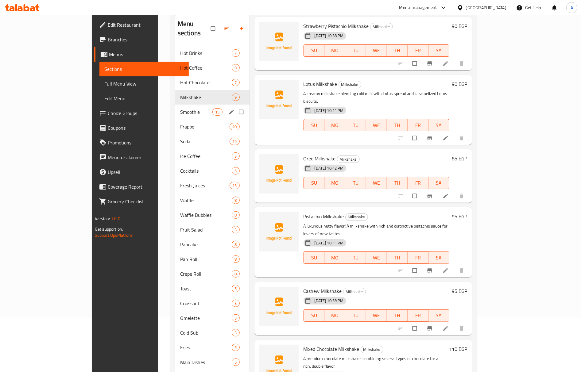
click at [175, 105] on div "Smoothie 15" at bounding box center [212, 112] width 74 height 15
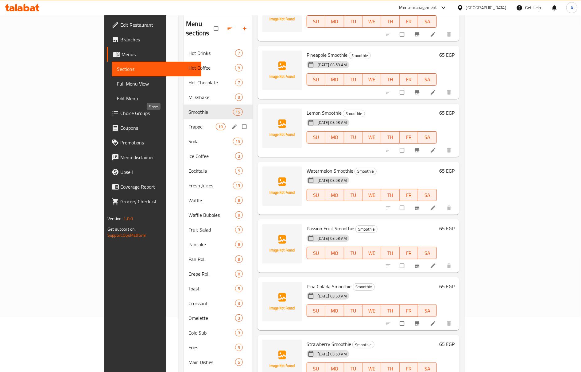
click at [188, 123] on span "Frappe" at bounding box center [201, 126] width 27 height 7
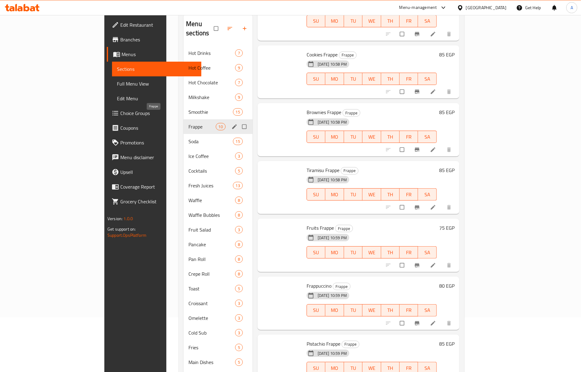
scroll to position [171, 0]
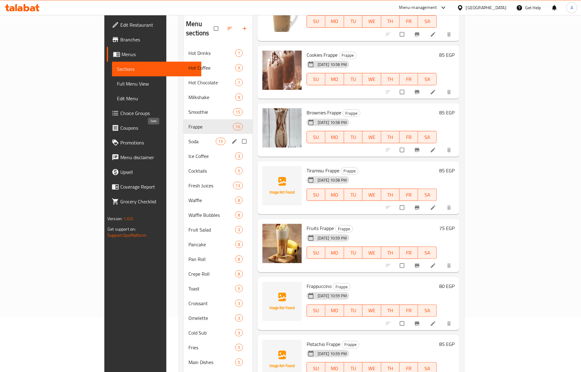
click at [188, 138] on span "Soda" at bounding box center [201, 141] width 27 height 7
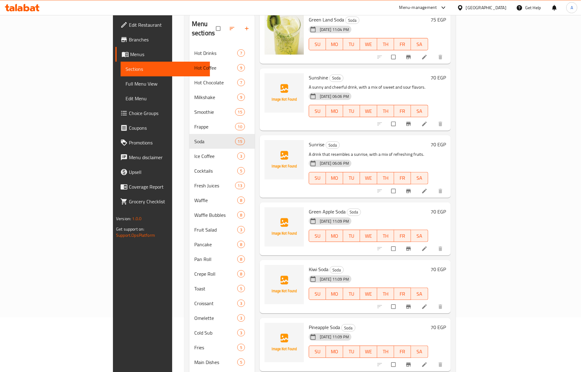
scroll to position [212, 0]
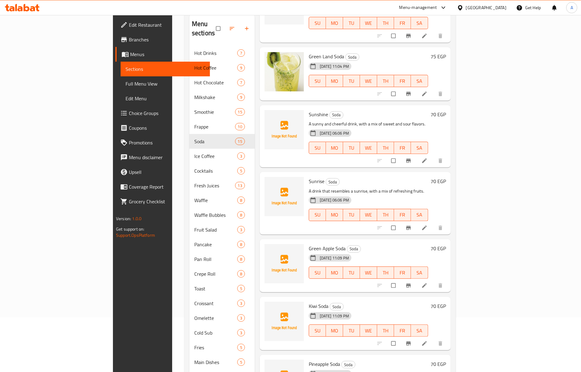
click at [309, 177] on span "Sunrise" at bounding box center [317, 181] width 16 height 9
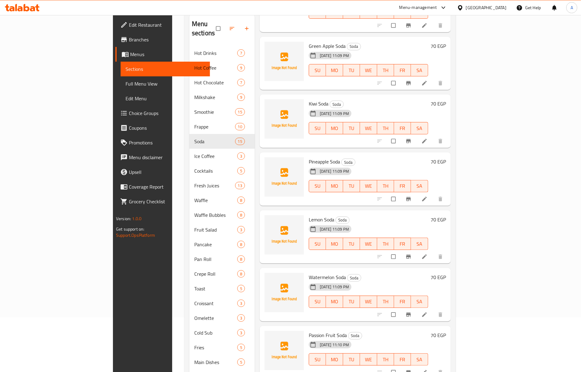
scroll to position [416, 0]
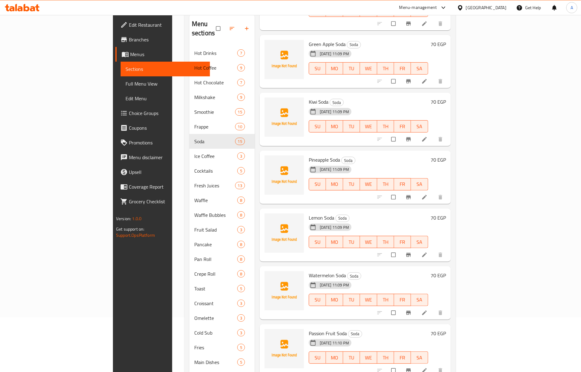
click at [311, 271] on span "Watermelon Soda" at bounding box center [327, 275] width 37 height 9
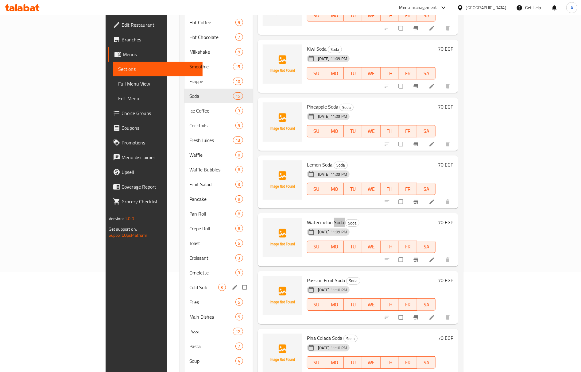
scroll to position [136, 0]
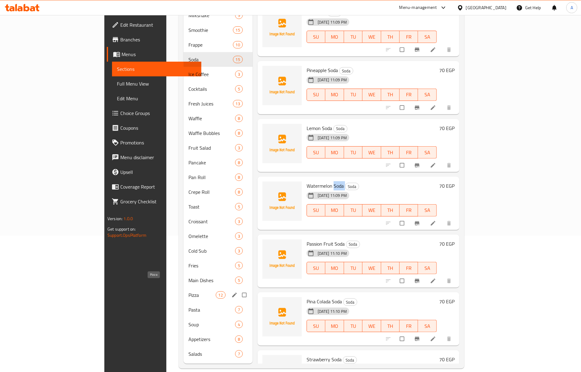
click at [188, 291] on span "Pizza" at bounding box center [201, 294] width 27 height 7
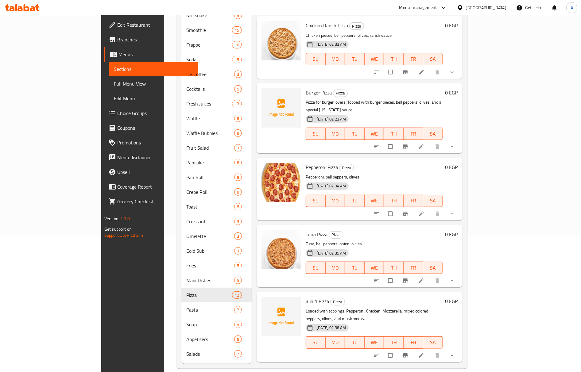
scroll to position [151, 0]
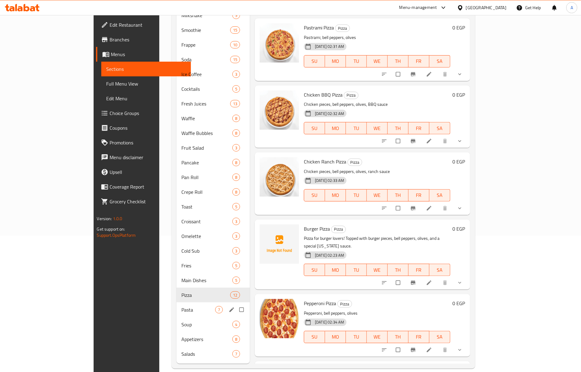
click at [176, 302] on div "Pasta 7" at bounding box center [212, 309] width 73 height 15
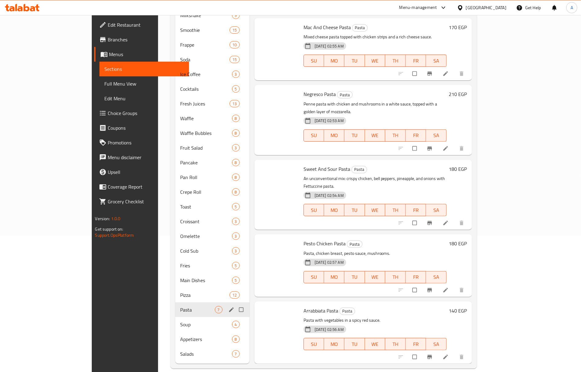
scroll to position [62, 0]
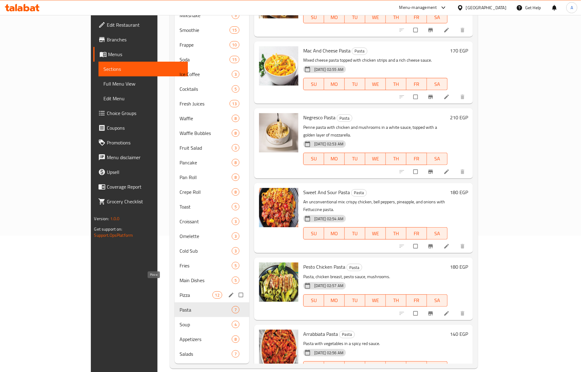
click at [179, 291] on span "Pizza" at bounding box center [195, 294] width 33 height 7
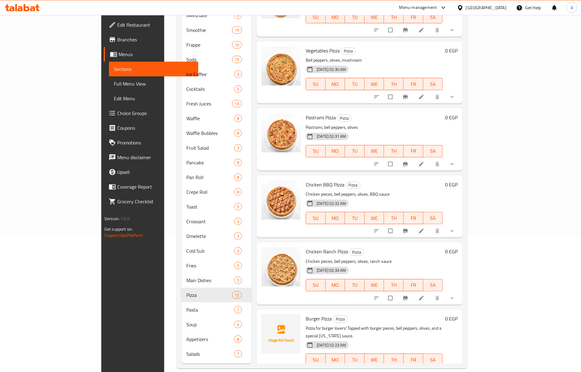
click at [361, 245] on div "Chicken Ranch Pizza Pizza Chicken pieces, bell peppers, olives, ranch sauce [DA…" at bounding box center [374, 273] width 142 height 57
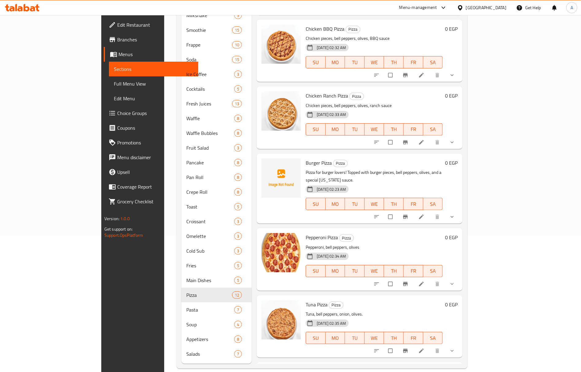
scroll to position [225, 0]
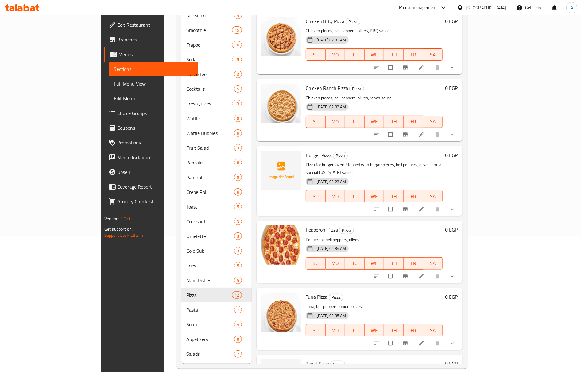
drag, startPoint x: 57, startPoint y: 88, endPoint x: 586, endPoint y: 0, distance: 535.9
click at [109, 88] on link "Full Menu View" at bounding box center [153, 83] width 89 height 15
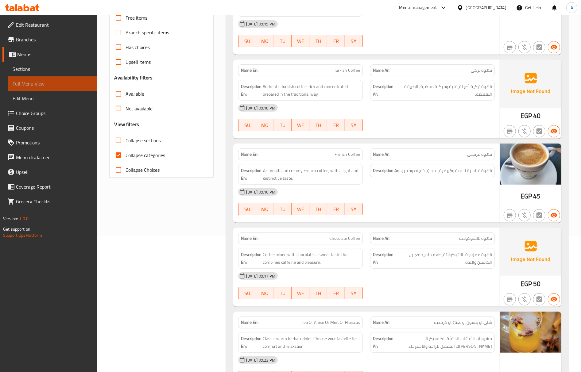
click at [44, 85] on span "Full Menu View" at bounding box center [52, 83] width 79 height 7
click at [428, 130] on div at bounding box center [432, 131] width 132 height 7
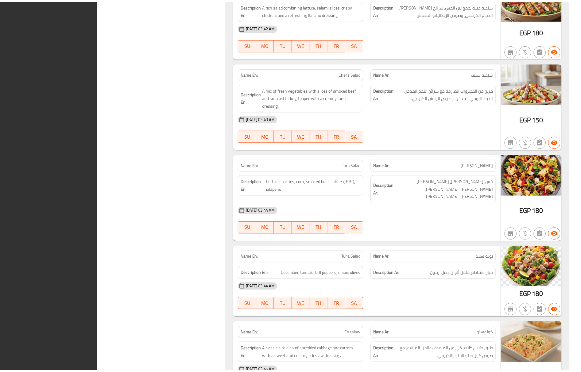
scroll to position [18703, 0]
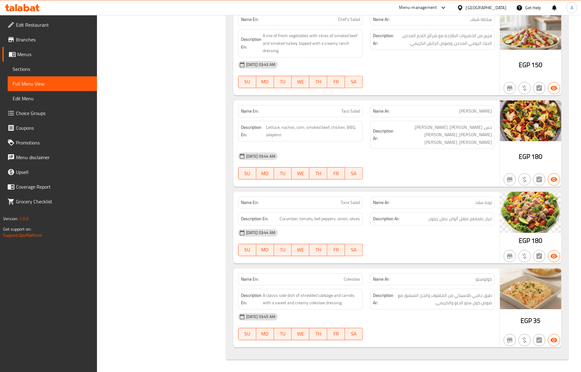
click at [385, 260] on div at bounding box center [432, 255] width 132 height 7
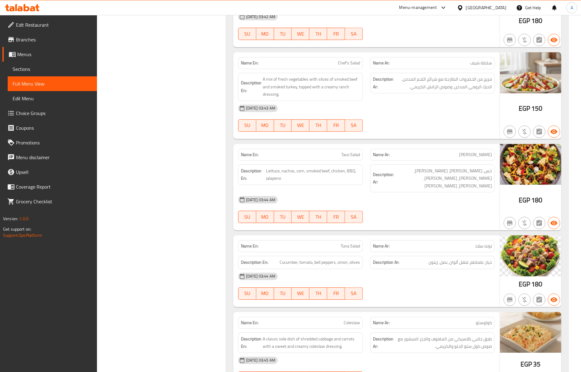
click at [34, 57] on span "Menus" at bounding box center [54, 54] width 75 height 7
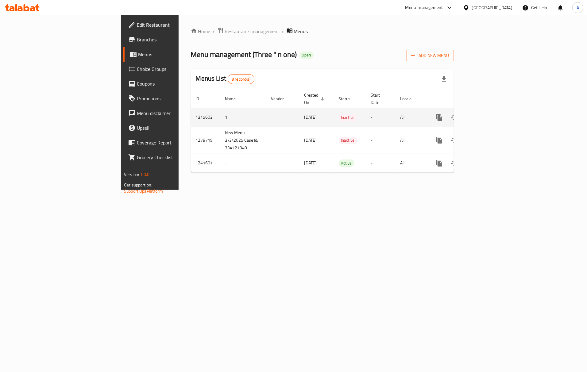
click at [191, 112] on td "1315602" at bounding box center [205, 117] width 29 height 19
click at [469, 8] on icon at bounding box center [466, 8] width 6 height 6
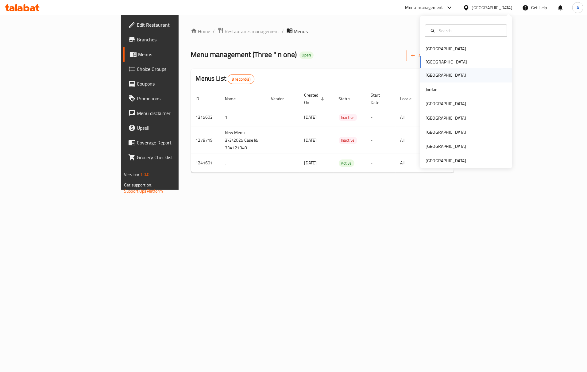
click at [425, 75] on div "[GEOGRAPHIC_DATA]" at bounding box center [445, 75] width 40 height 7
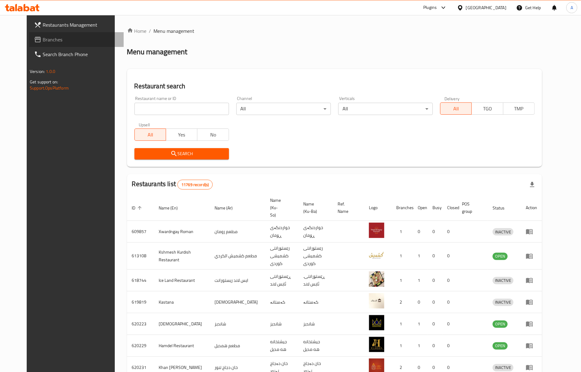
click at [43, 36] on span "Branches" at bounding box center [81, 39] width 76 height 7
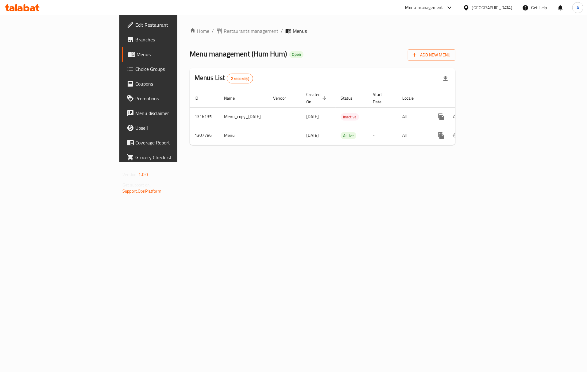
click at [292, 139] on div "Home / Restaurants management / Menus Menu management ( Hum Hum ) Open Add New …" at bounding box center [323, 88] width 266 height 123
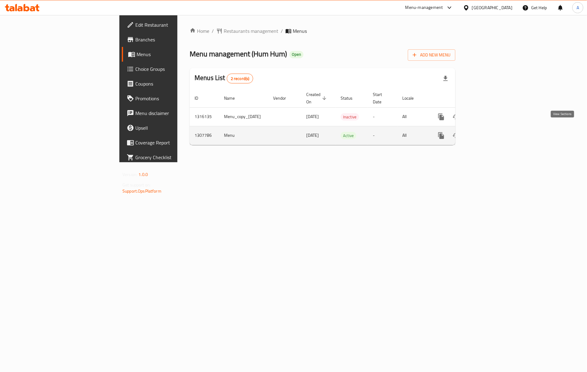
click at [489, 132] on icon "enhanced table" at bounding box center [484, 135] width 7 height 7
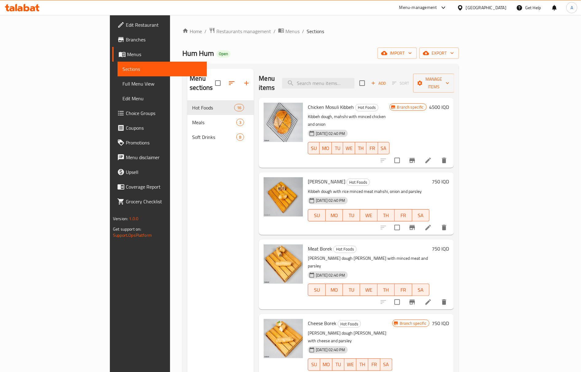
click at [187, 183] on div "Menu sections Hot Foods 16 Meals 3 Soft Drinks 8" at bounding box center [220, 255] width 67 height 372
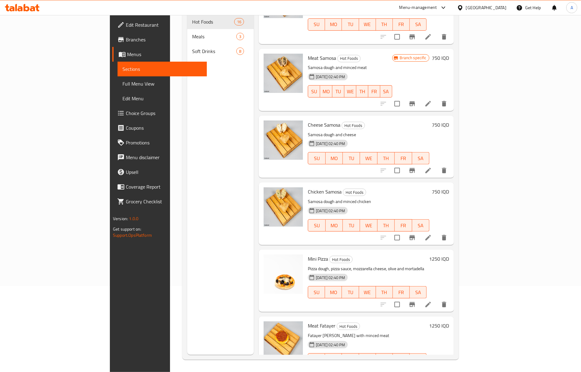
scroll to position [688, 0]
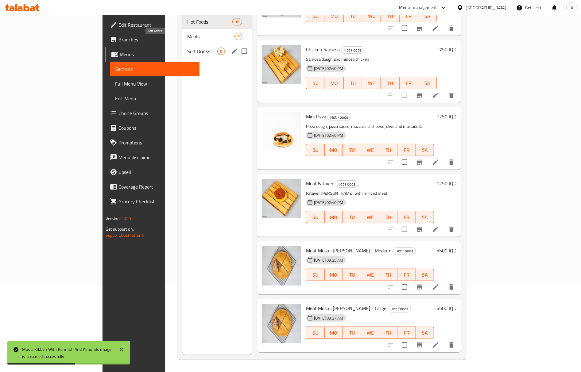
click at [187, 48] on span "Soft Drinks" at bounding box center [202, 51] width 30 height 7
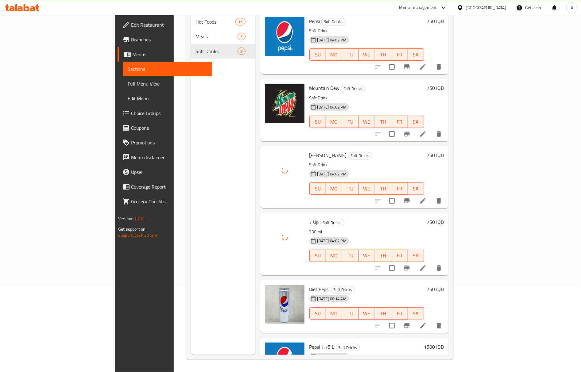
scroll to position [38, 0]
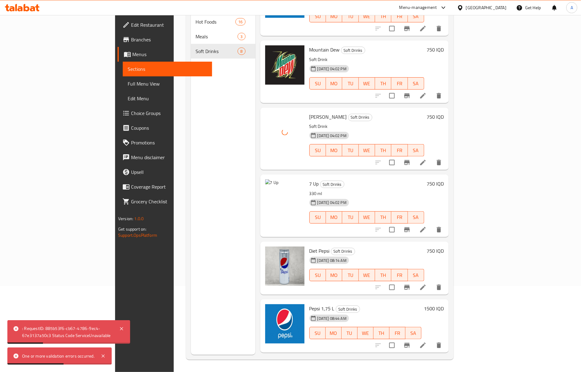
click at [317, 179] on h6 "7 Up Soft Drinks" at bounding box center [366, 183] width 115 height 9
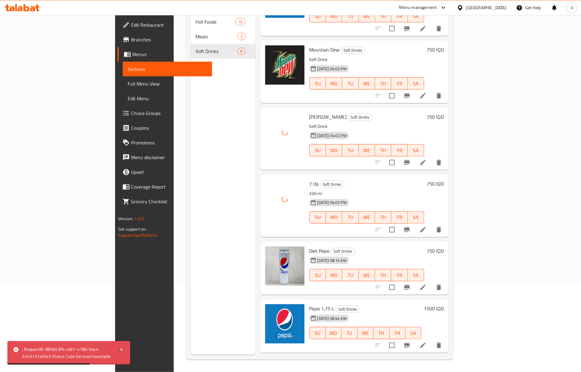
click at [121, 350] on icon at bounding box center [121, 349] width 3 height 3
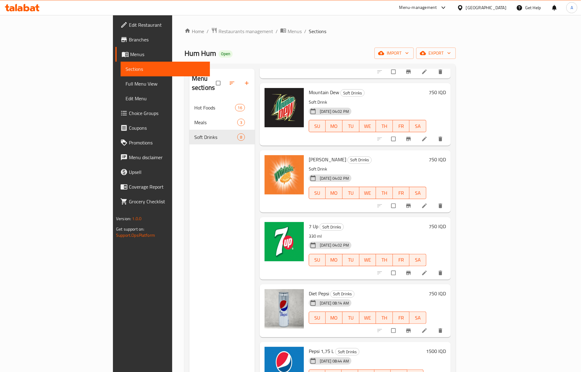
scroll to position [41, 0]
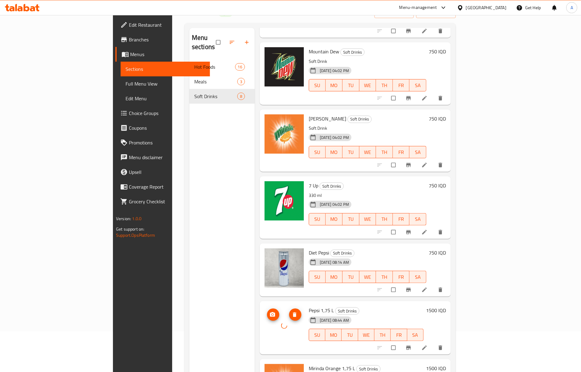
click at [265, 319] on div at bounding box center [283, 325] width 39 height 39
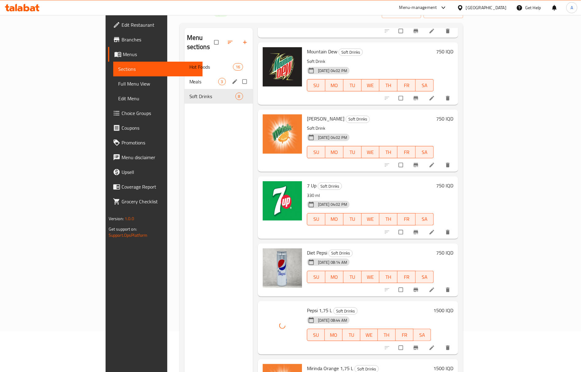
click at [189, 78] on span "Meals" at bounding box center [203, 81] width 29 height 7
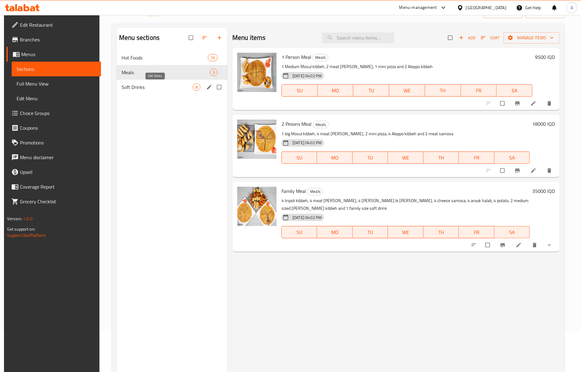
click at [148, 87] on span "Soft Drinks" at bounding box center [156, 86] width 71 height 7
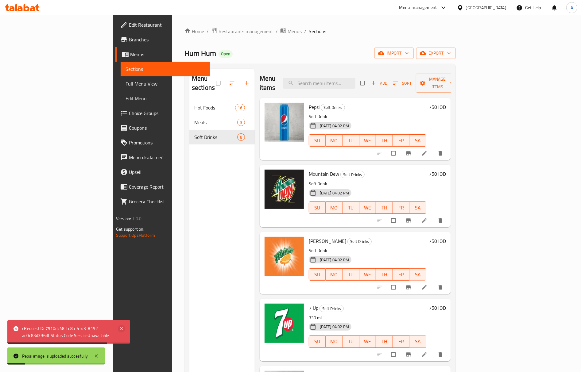
click at [121, 327] on icon at bounding box center [121, 328] width 7 height 7
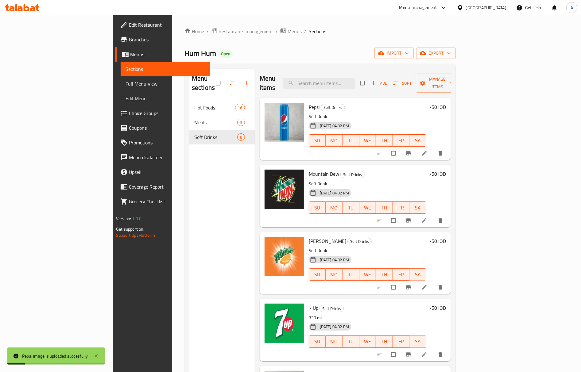
click at [189, 286] on div "Menu sections Hot Foods 16 Meals 3 Soft Drinks 8" at bounding box center [221, 255] width 65 height 372
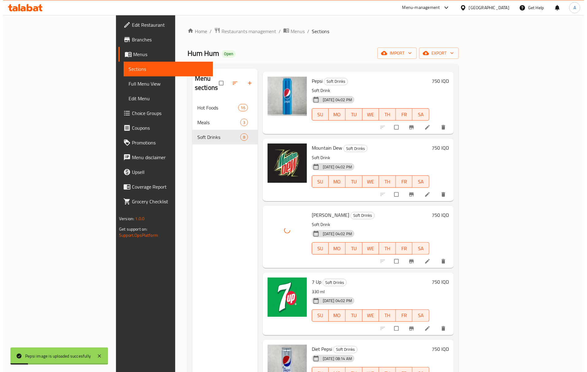
scroll to position [41, 0]
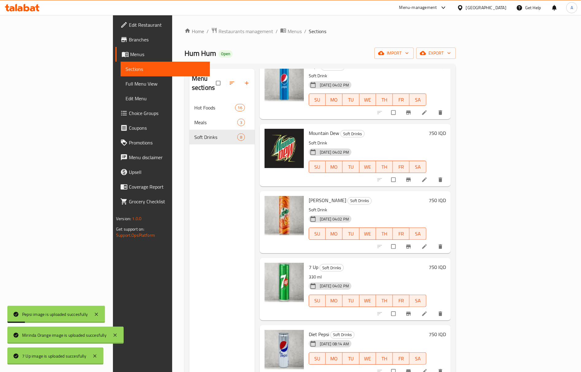
click at [191, 227] on div "Menu sections Hot Foods 16 Meals 3 Soft Drinks 8" at bounding box center [221, 255] width 65 height 372
click at [125, 84] on span "Full Menu View" at bounding box center [164, 83] width 79 height 7
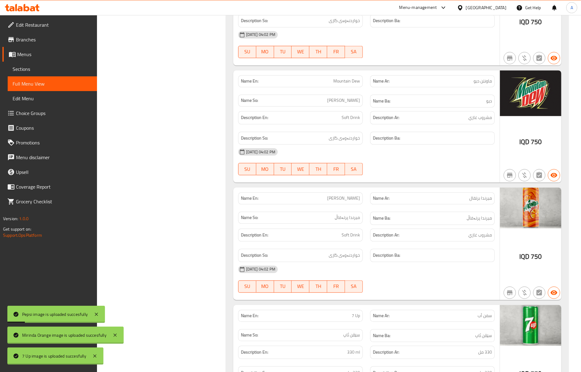
scroll to position [2684, 0]
drag, startPoint x: 169, startPoint y: 113, endPoint x: 170, endPoint y: 118, distance: 4.9
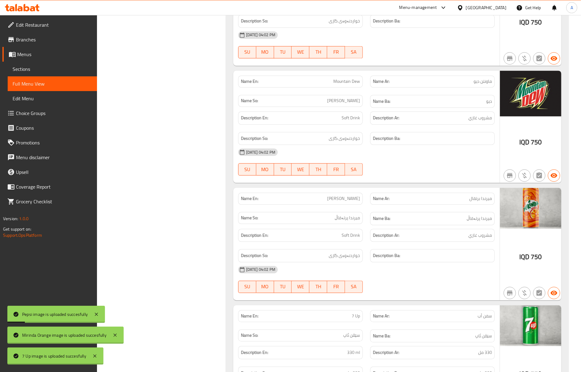
click at [53, 28] on span "Edit Restaurant" at bounding box center [54, 24] width 76 height 7
